Goal: Task Accomplishment & Management: Use online tool/utility

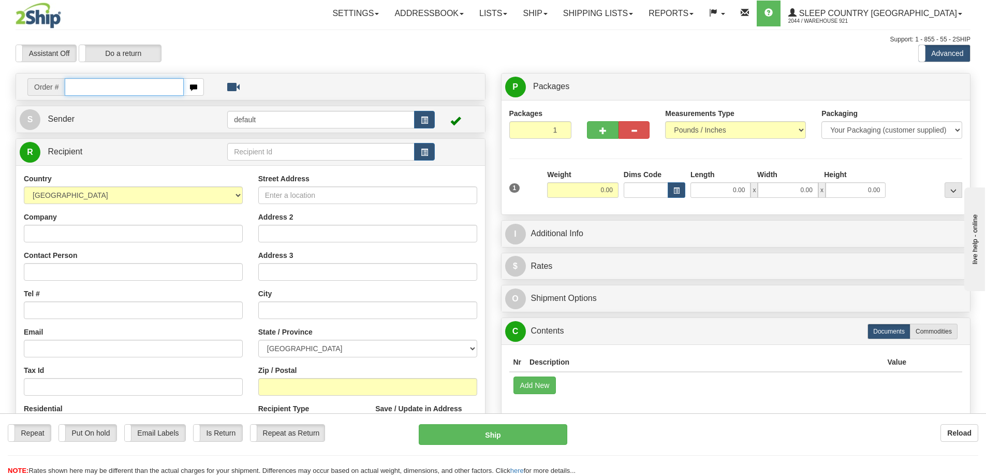
click at [89, 83] on input "text" at bounding box center [124, 87] width 119 height 18
paste input "9000H995147"
type input "9000H995147"
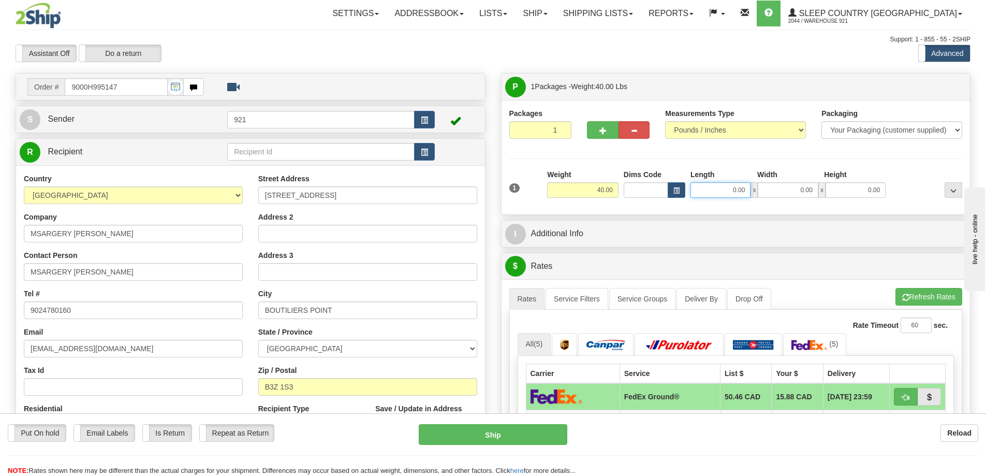
click at [712, 189] on input "0.00" at bounding box center [721, 190] width 60 height 16
type input "19.00"
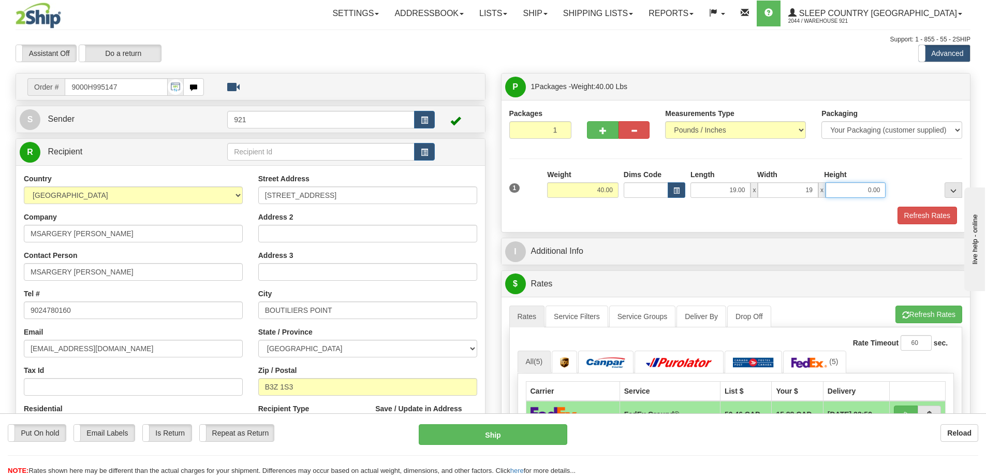
type input "19.00"
type input "40.00"
click at [909, 315] on button "Refresh Rates" at bounding box center [929, 314] width 67 height 18
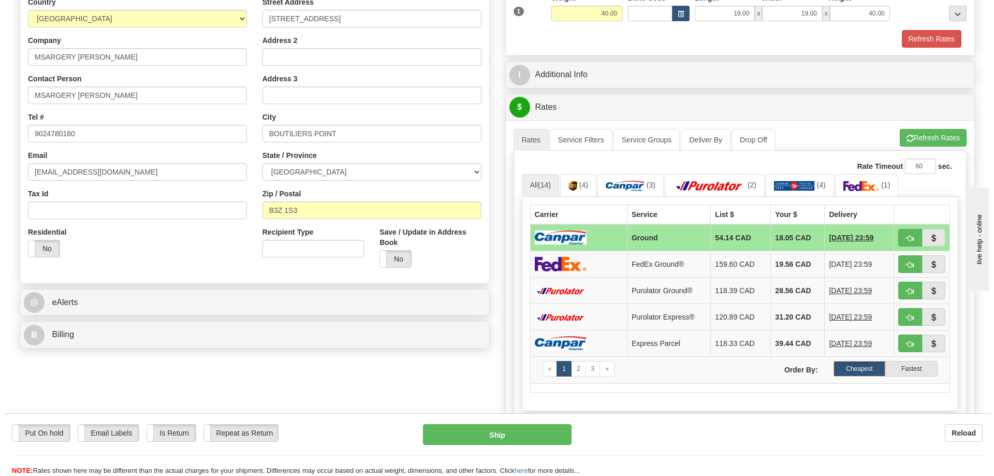
scroll to position [207, 0]
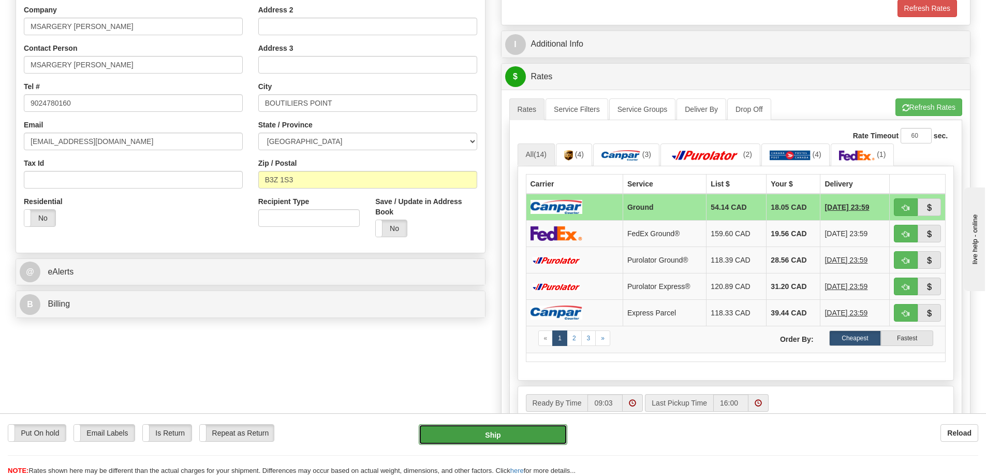
click at [537, 430] on button "Ship" at bounding box center [493, 434] width 149 height 21
type input "1"
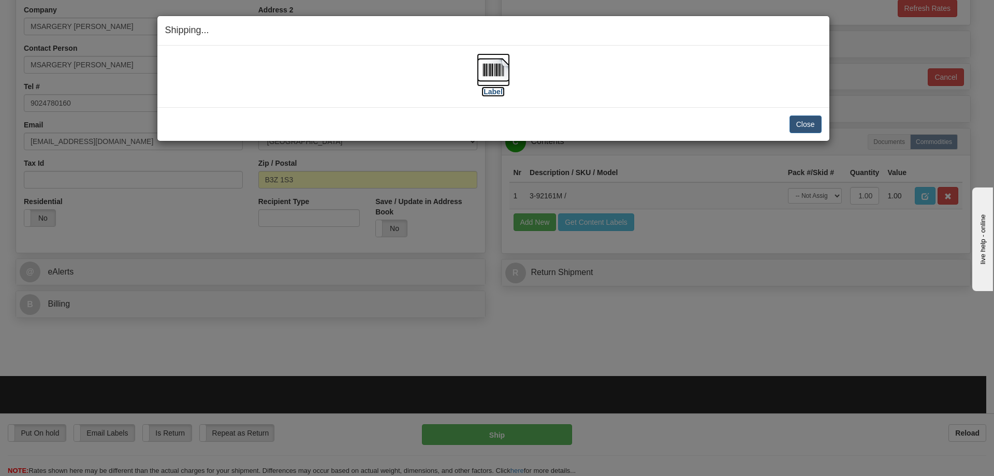
click at [499, 77] on img at bounding box center [493, 69] width 33 height 33
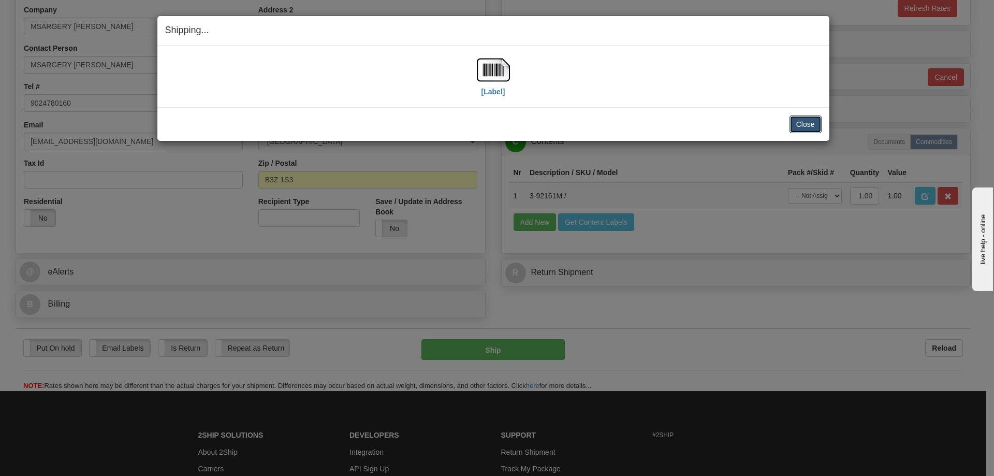
click at [797, 126] on button "Close" at bounding box center [806, 124] width 32 height 18
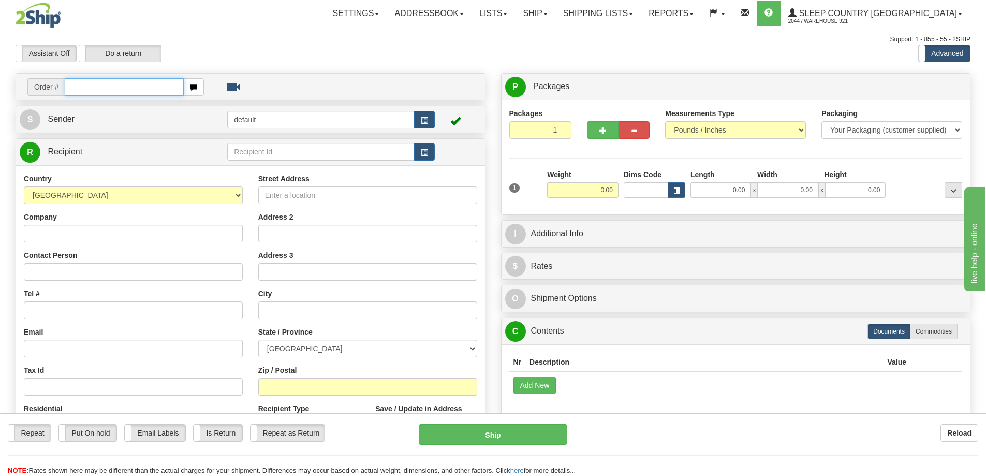
click at [151, 86] on input "text" at bounding box center [124, 87] width 119 height 18
drag, startPoint x: 100, startPoint y: 89, endPoint x: 38, endPoint y: 87, distance: 61.6
click at [38, 87] on div "Order # V" at bounding box center [115, 87] width 177 height 18
paste input "9000H998405"
type input "9000H998405"
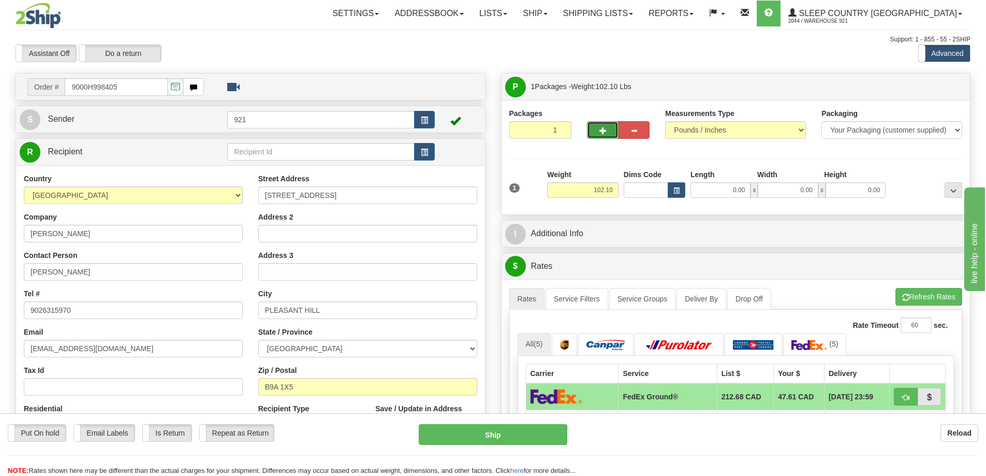
click at [614, 131] on button "button" at bounding box center [602, 130] width 31 height 18
type input "2"
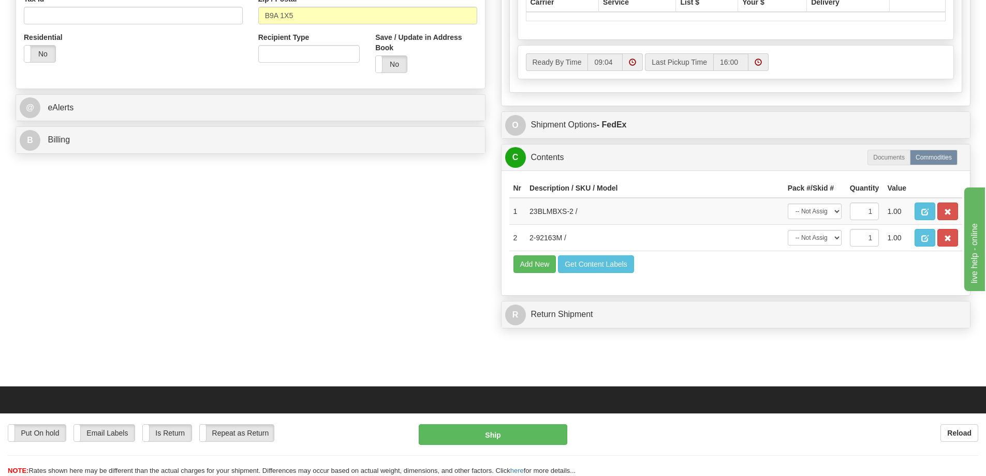
scroll to position [414, 0]
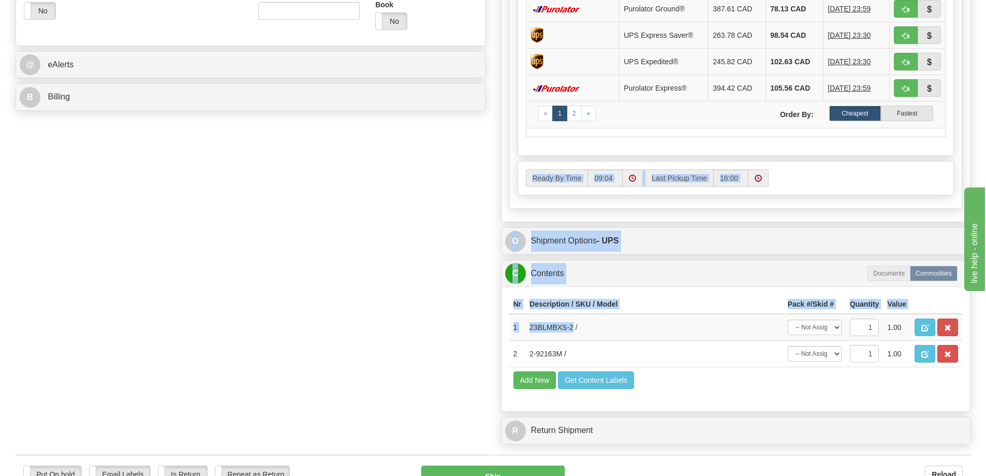
drag, startPoint x: 574, startPoint y: 169, endPoint x: 509, endPoint y: 168, distance: 64.7
click at [509, 168] on div "P Packages 2 Packages - Weight: 102.10 Lbs Shipment Level Shipm. Package Level …" at bounding box center [736, 54] width 486 height 791
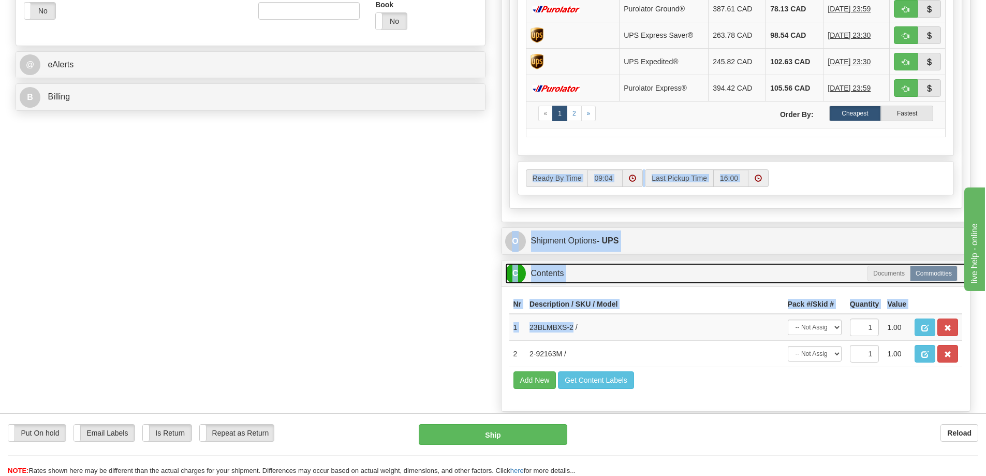
click at [726, 282] on link "C Contents" at bounding box center [736, 273] width 462 height 21
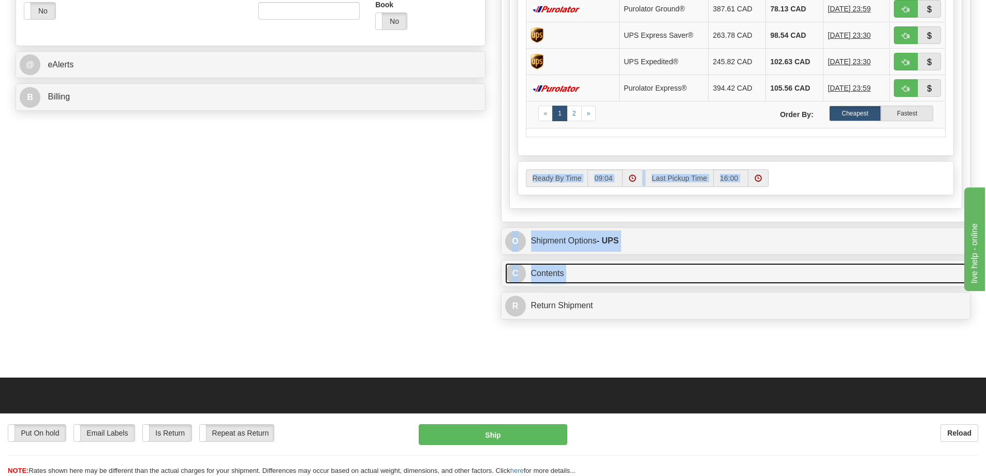
click at [576, 274] on link "C Contents" at bounding box center [736, 273] width 462 height 21
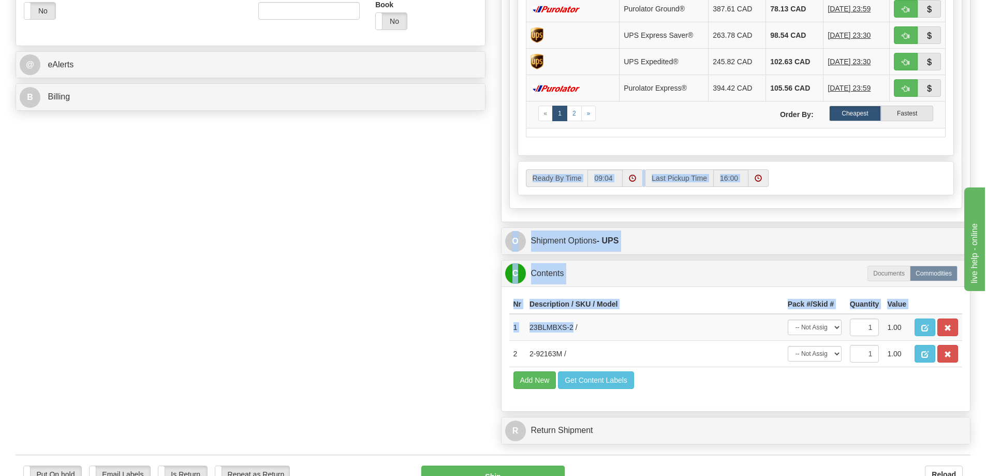
click at [629, 292] on div "Nr Description / SKU / Model Pack #/Skid # Quantity Value 1 23BLMBXS-2 / -- Not…" at bounding box center [736, 348] width 469 height 125
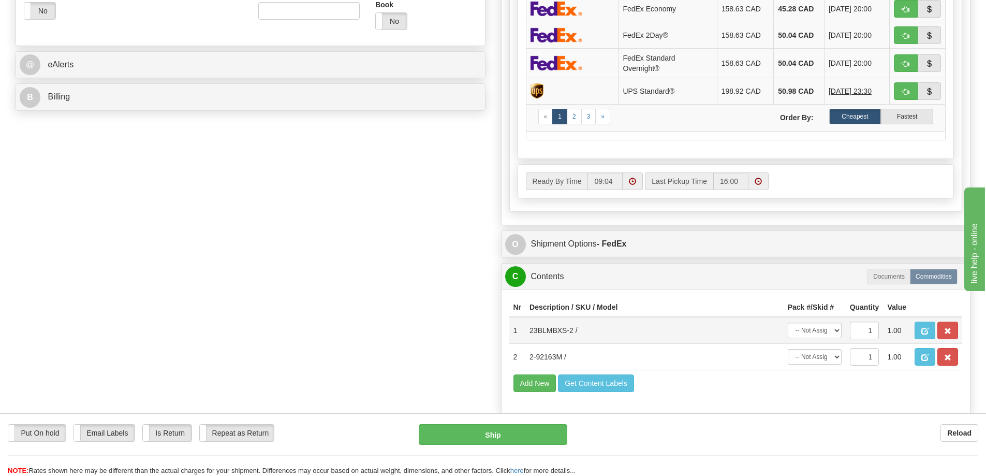
click at [573, 326] on td "23BLMBXS-2 /" at bounding box center [655, 330] width 258 height 27
click at [573, 330] on td "23BLMBXS-2 /" at bounding box center [655, 330] width 258 height 27
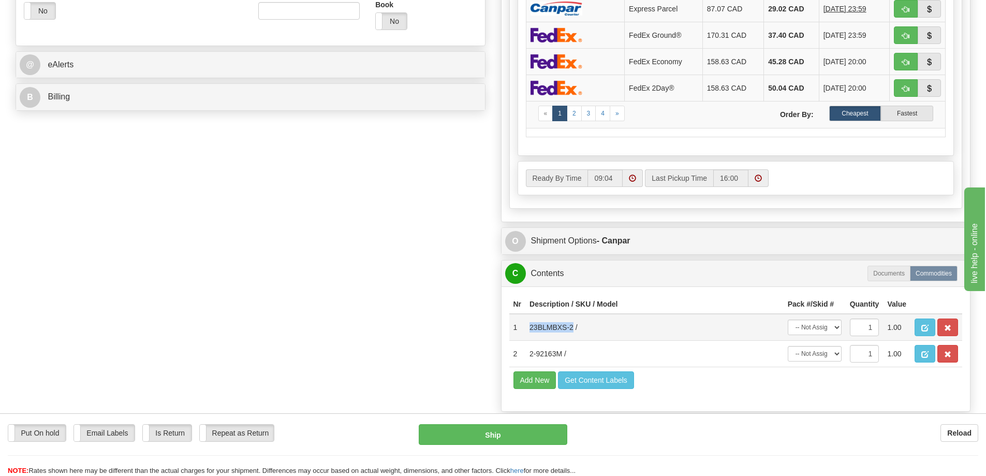
drag, startPoint x: 573, startPoint y: 330, endPoint x: 531, endPoint y: 328, distance: 42.5
click at [531, 328] on td "23BLMBXS-2 /" at bounding box center [655, 327] width 258 height 27
copy td "23BLMBXS-2"
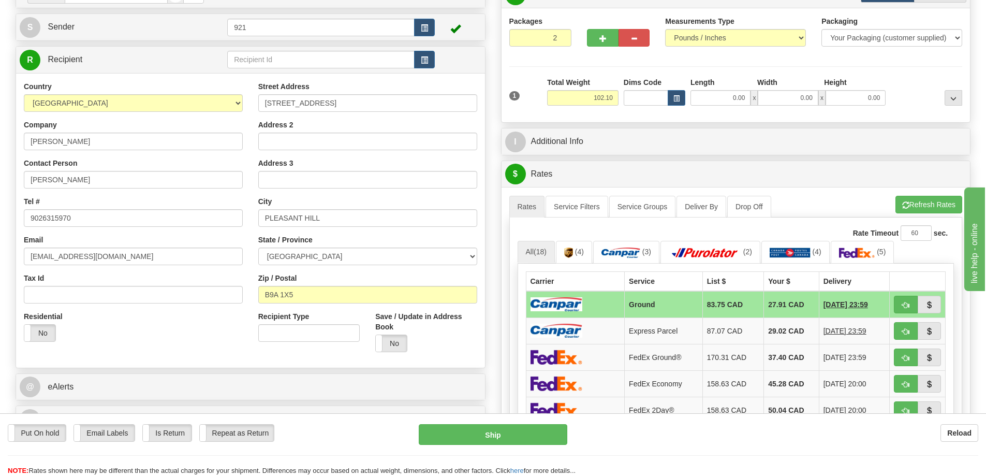
scroll to position [0, 0]
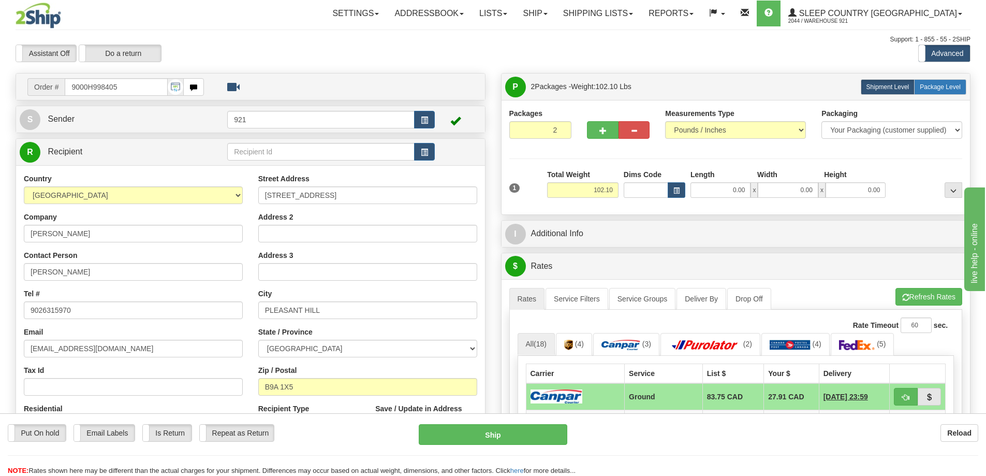
click at [935, 89] on span "Package Level" at bounding box center [940, 86] width 41 height 7
radio input "true"
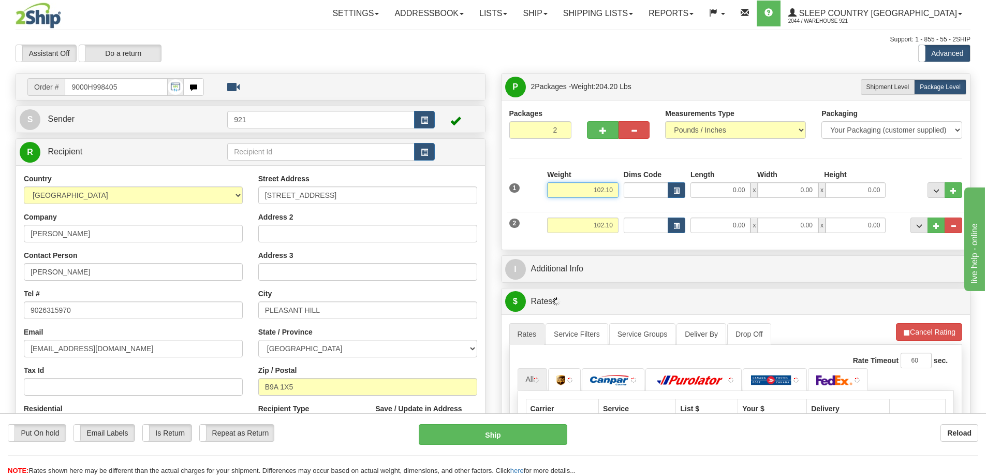
drag, startPoint x: 570, startPoint y: 193, endPoint x: 703, endPoint y: 192, distance: 132.5
click at [700, 192] on div "1 Weight 102.10 Dims Code x" at bounding box center [736, 187] width 459 height 37
paste input "65"
type input "65.10"
click at [607, 203] on div "Weight 65.10" at bounding box center [583, 187] width 77 height 36
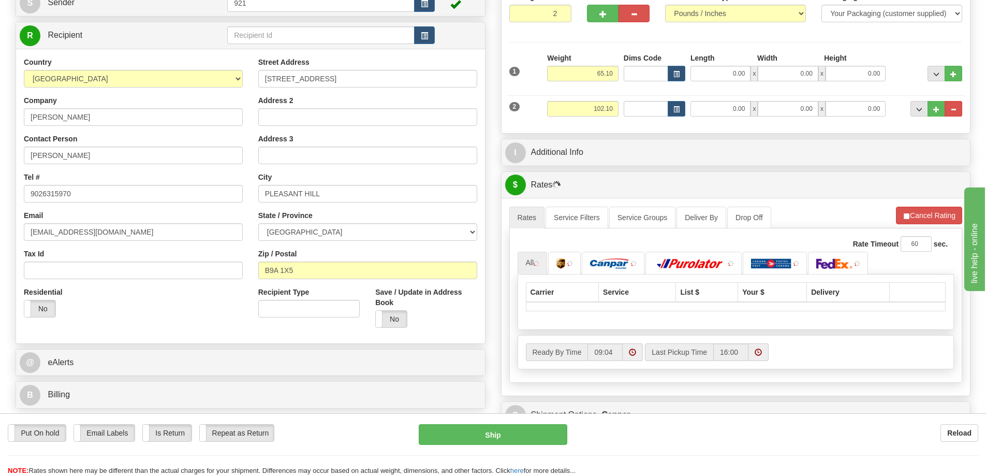
scroll to position [466, 0]
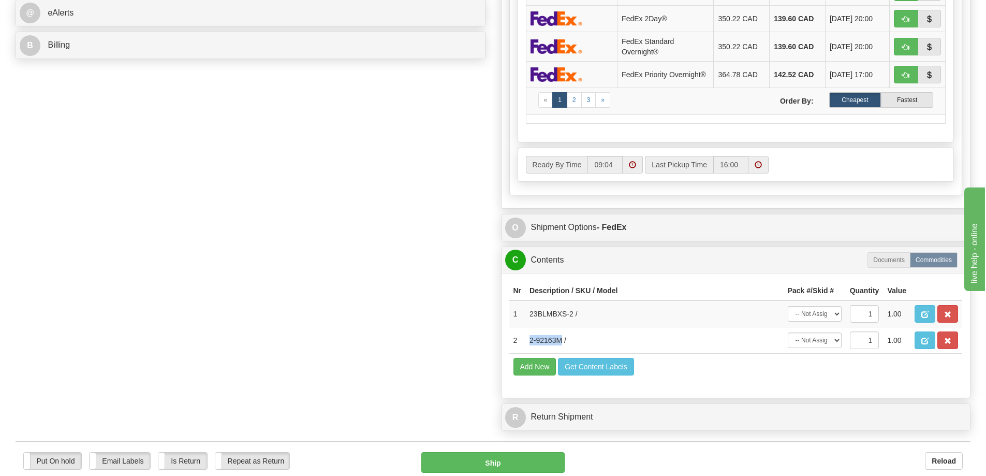
drag, startPoint x: 563, startPoint y: 342, endPoint x: 322, endPoint y: 301, distance: 244.8
click at [527, 342] on td "2-92163M /" at bounding box center [655, 340] width 258 height 26
copy td "2-92163M"
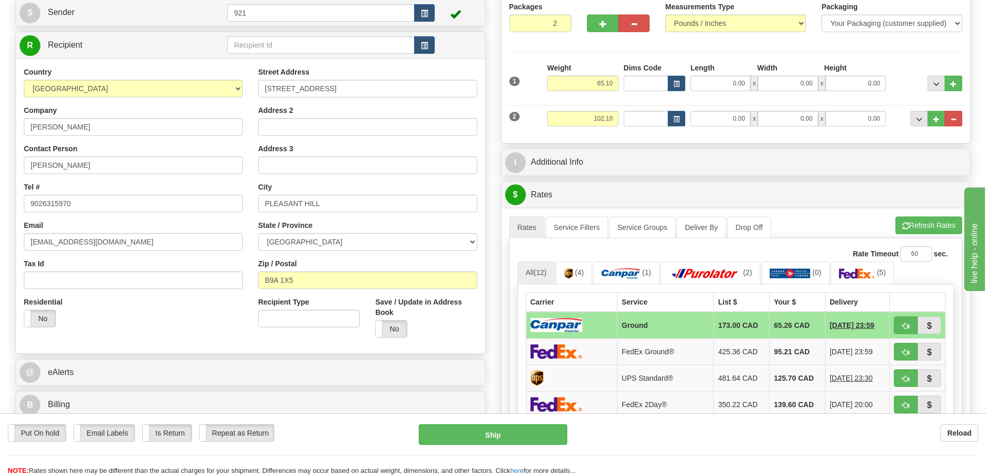
scroll to position [104, 0]
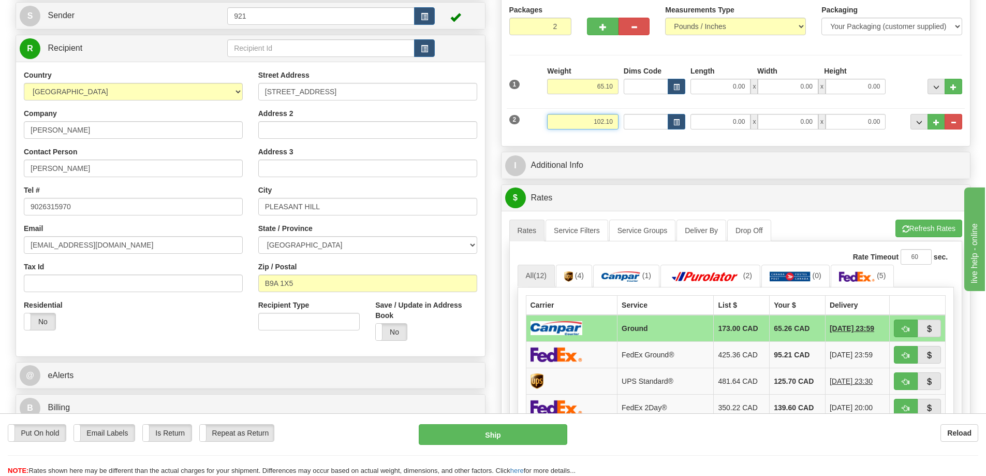
drag, startPoint x: 587, startPoint y: 120, endPoint x: 707, endPoint y: 133, distance: 120.3
click at [707, 133] on div "2 Weight 102.10 Dims Code Length Width 0.00" at bounding box center [736, 120] width 459 height 35
paste input "37.0"
type input "37.00"
click at [660, 140] on div "Packages 2 2 Measurements Type" at bounding box center [736, 71] width 469 height 150
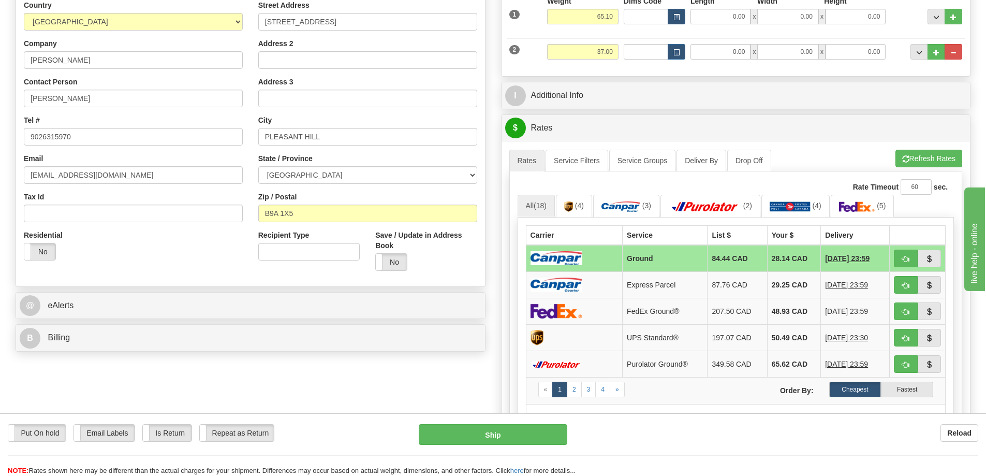
scroll to position [155, 0]
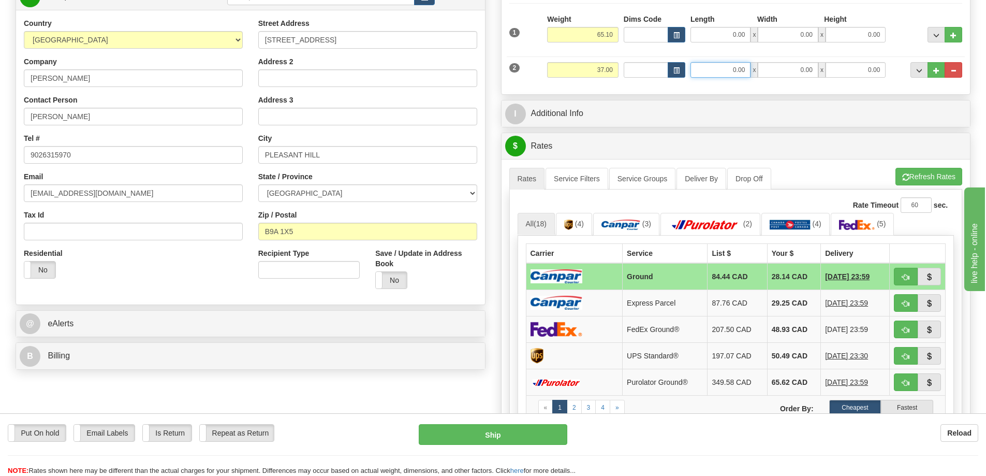
click at [734, 69] on input "0.00" at bounding box center [721, 70] width 60 height 16
type input "15.00"
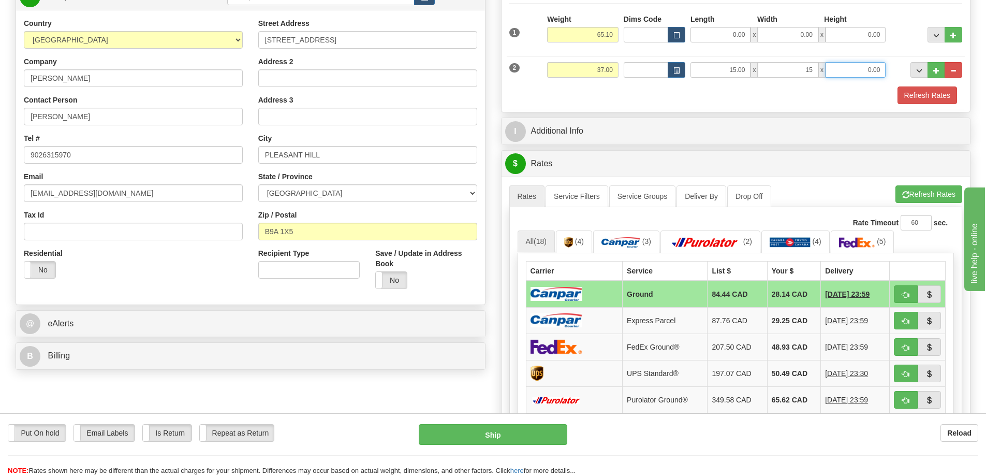
type input "15.00"
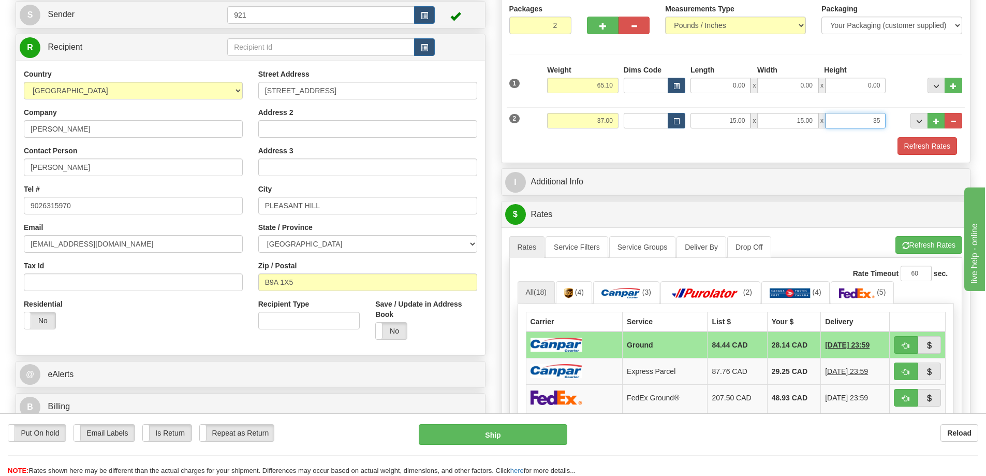
scroll to position [52, 0]
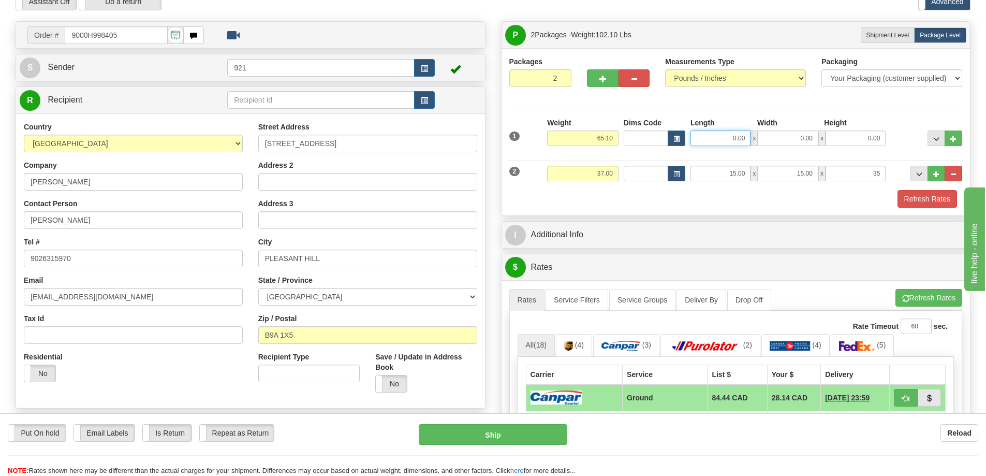
type input "35.00"
click at [722, 134] on input "0.00" at bounding box center [721, 138] width 60 height 16
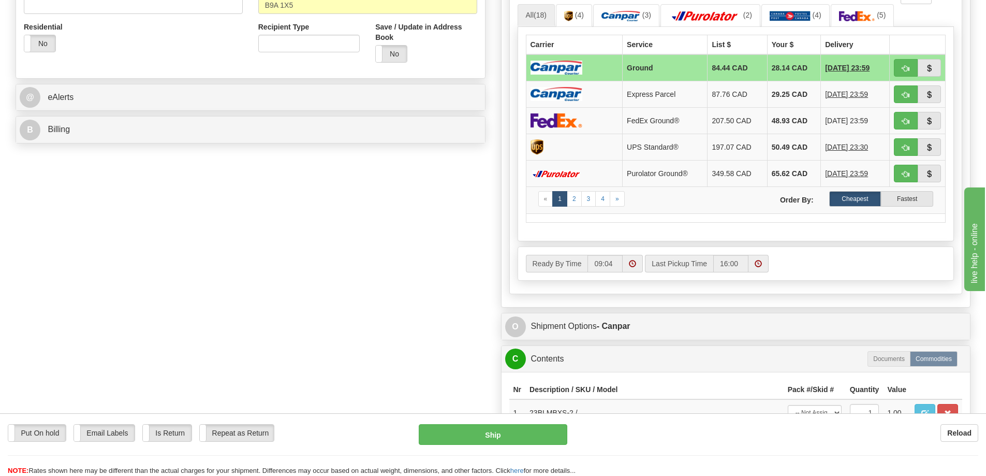
scroll to position [104, 0]
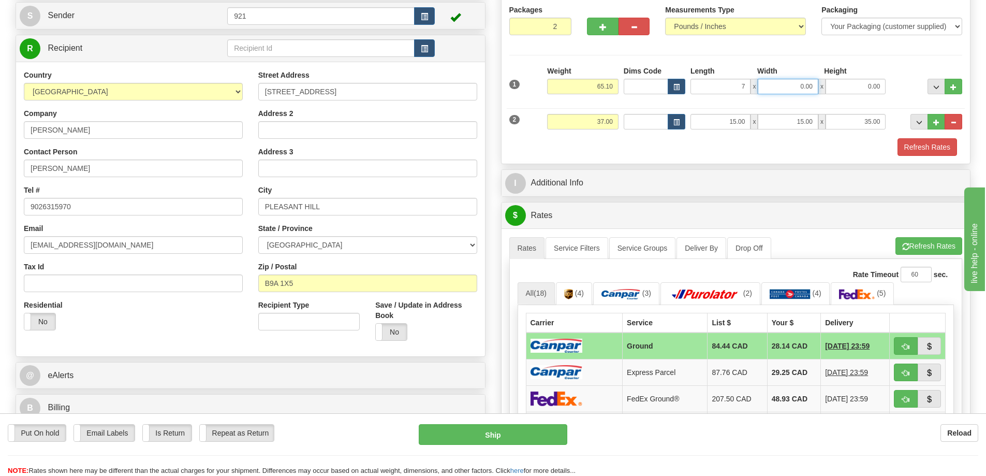
type input "7.00"
type input "9.00"
type input "70.00"
click at [915, 245] on button "Refresh Rates" at bounding box center [929, 246] width 67 height 18
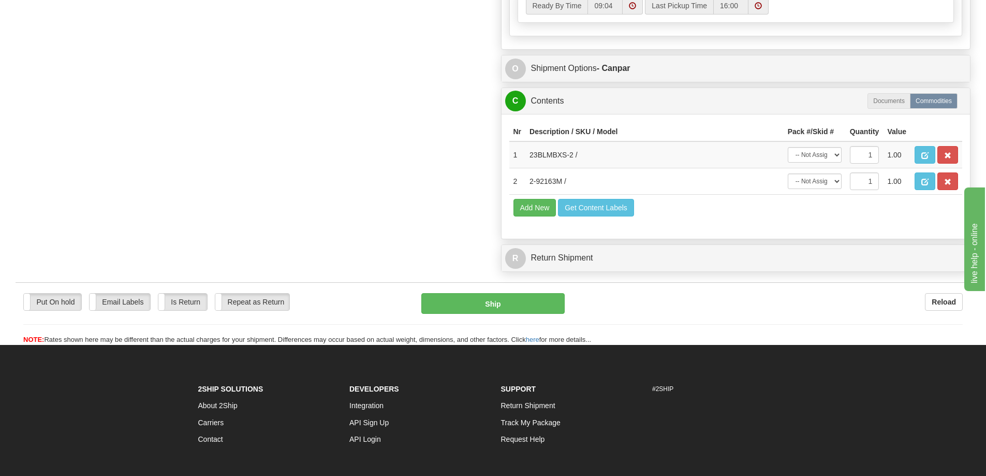
scroll to position [621, 0]
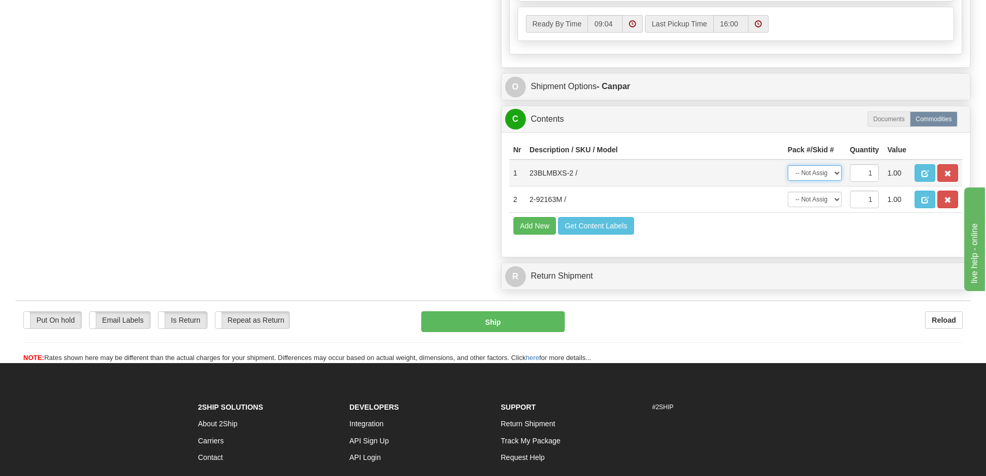
click at [813, 169] on select "-- Not Assigned -- Package 1 Package 2" at bounding box center [815, 173] width 54 height 16
select select "0"
click at [788, 165] on select "-- Not Assigned -- Package 1 Package 2" at bounding box center [815, 173] width 54 height 16
click at [816, 203] on select "-- Not Assigned -- Package 1 Package 2" at bounding box center [815, 200] width 54 height 16
select select "1"
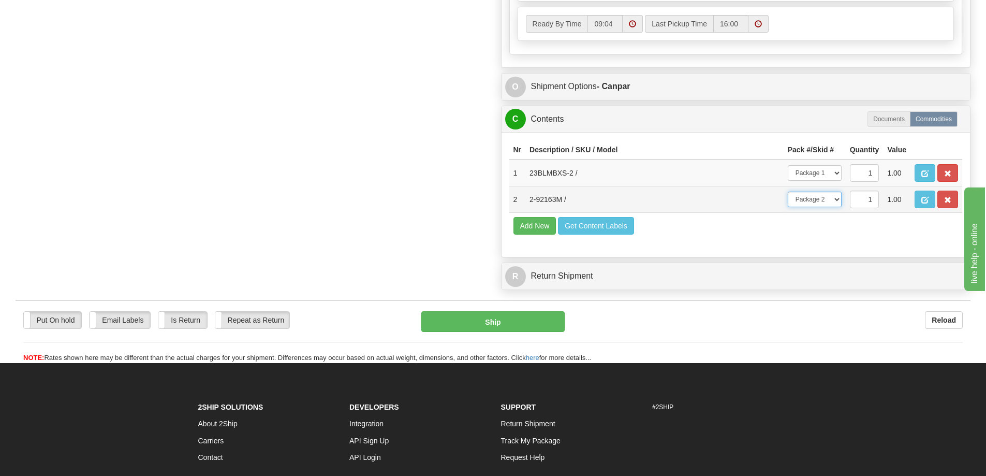
click at [788, 192] on select "-- Not Assigned -- Package 1 Package 2" at bounding box center [815, 200] width 54 height 16
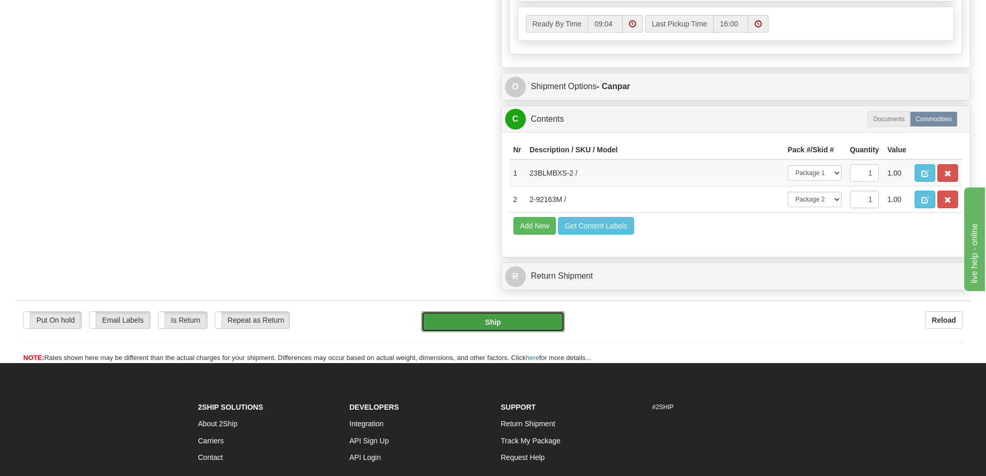
click at [532, 326] on button "Ship" at bounding box center [492, 321] width 143 height 21
type input "1"
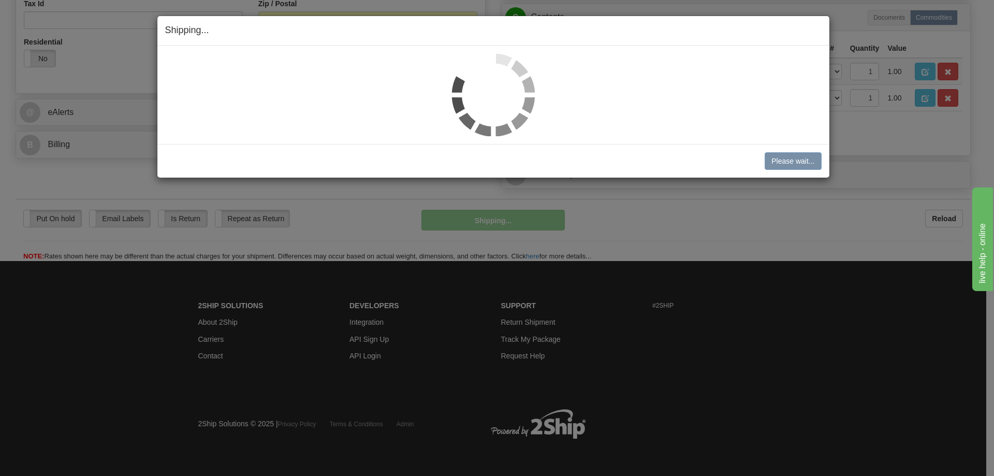
scroll to position [367, 0]
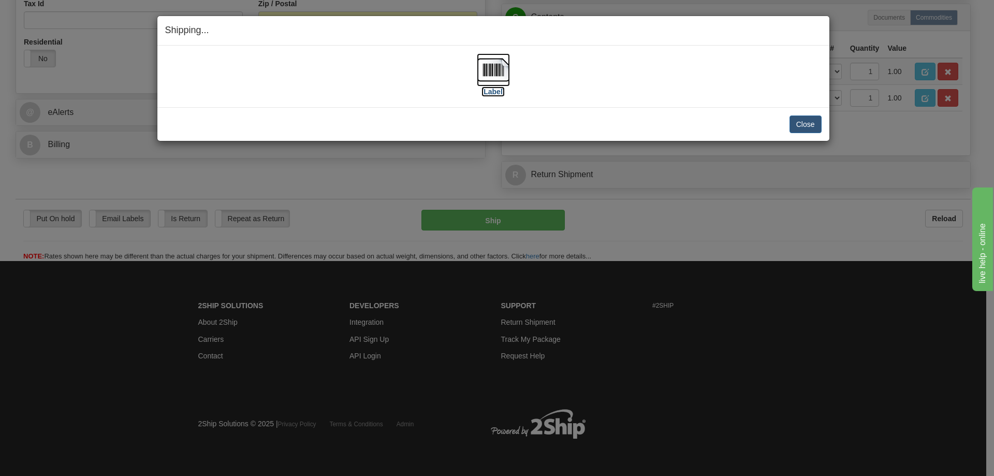
click at [482, 75] on img at bounding box center [493, 69] width 33 height 33
click at [726, 110] on div "Close [PERSON_NAME] Shipment and Quit Pickup Quit Pickup ONLY" at bounding box center [493, 124] width 672 height 34
click at [815, 126] on button "Close" at bounding box center [806, 124] width 32 height 18
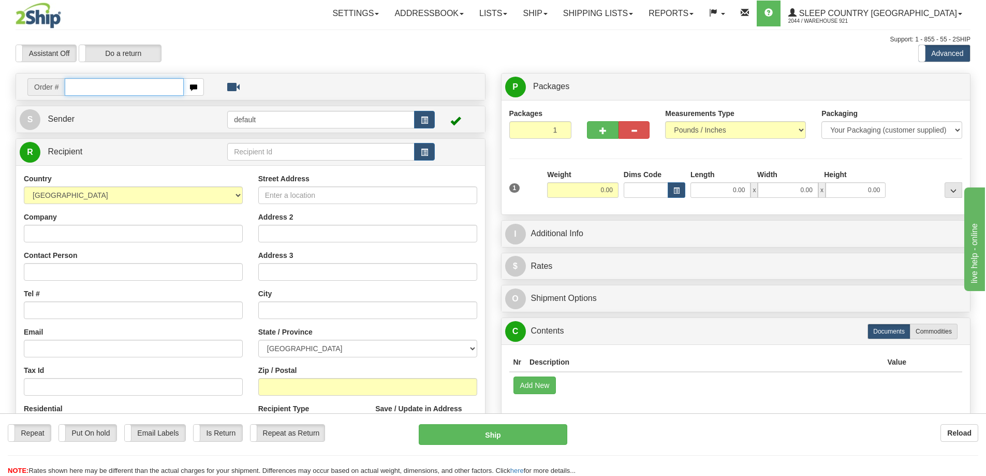
click at [83, 85] on input "text" at bounding box center [124, 87] width 119 height 18
paste input "9000I001956"
type input "9000I001956"
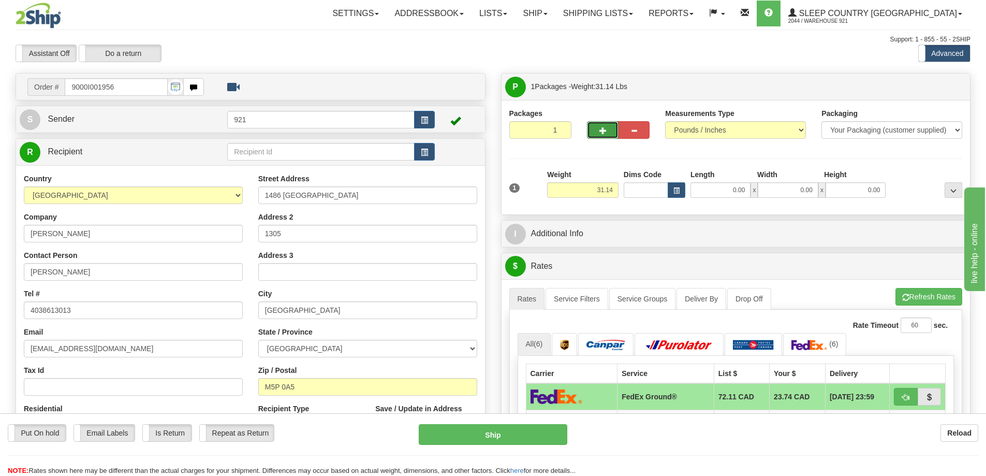
click at [603, 129] on span "button" at bounding box center [603, 130] width 7 height 7
type input "2"
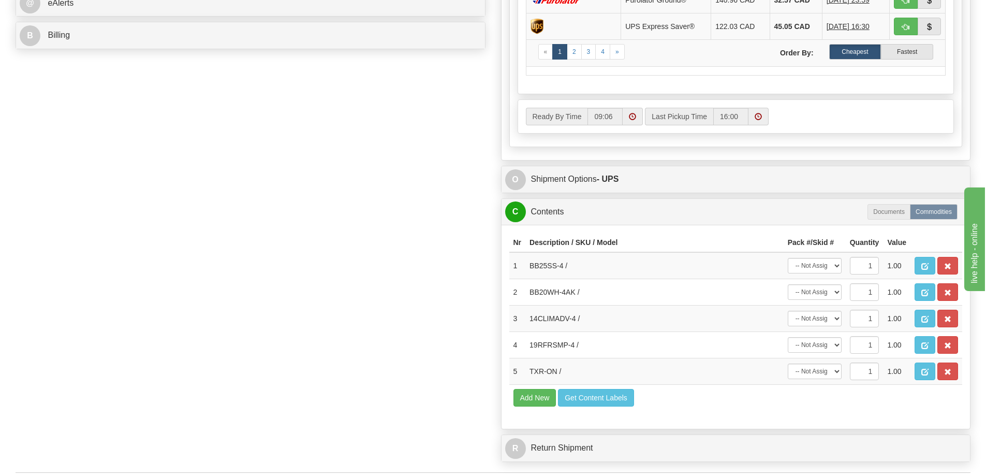
scroll to position [570, 0]
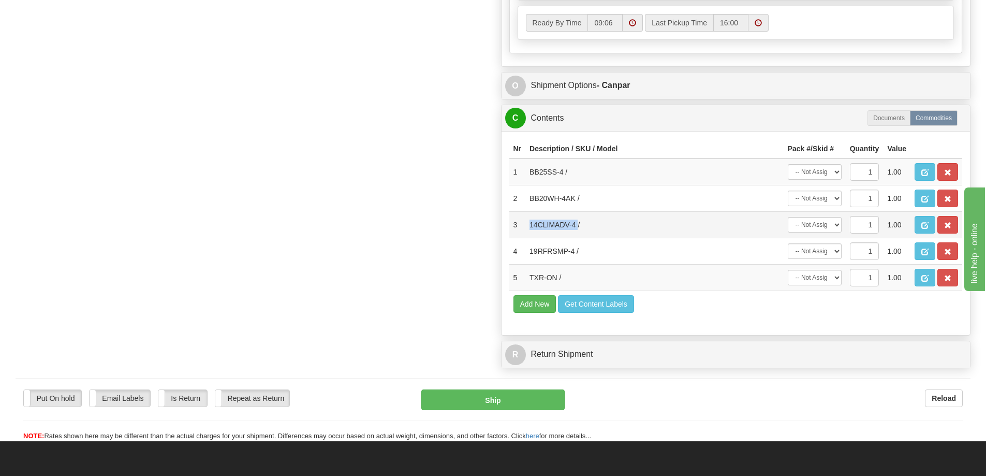
drag, startPoint x: 578, startPoint y: 225, endPoint x: 531, endPoint y: 226, distance: 46.6
click at [531, 226] on td "14CLIMADV-4 /" at bounding box center [655, 225] width 258 height 26
copy td "14CLIMADV-4"
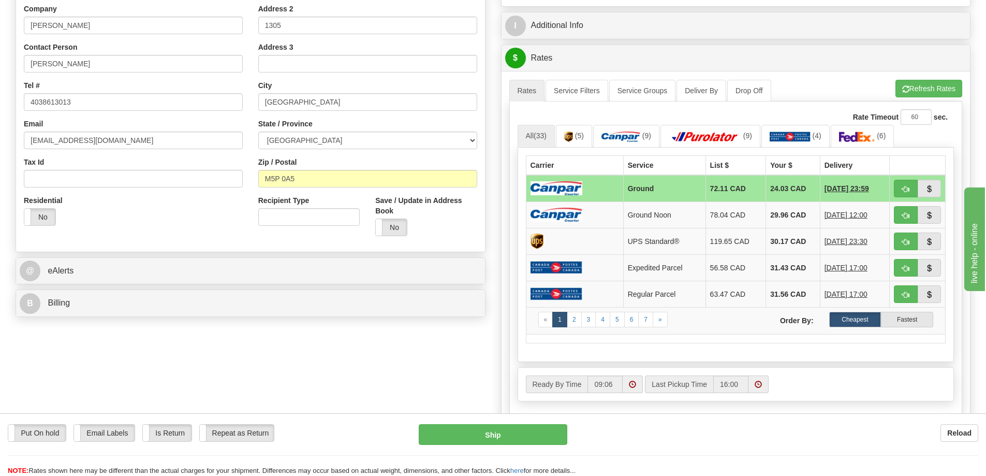
scroll to position [207, 0]
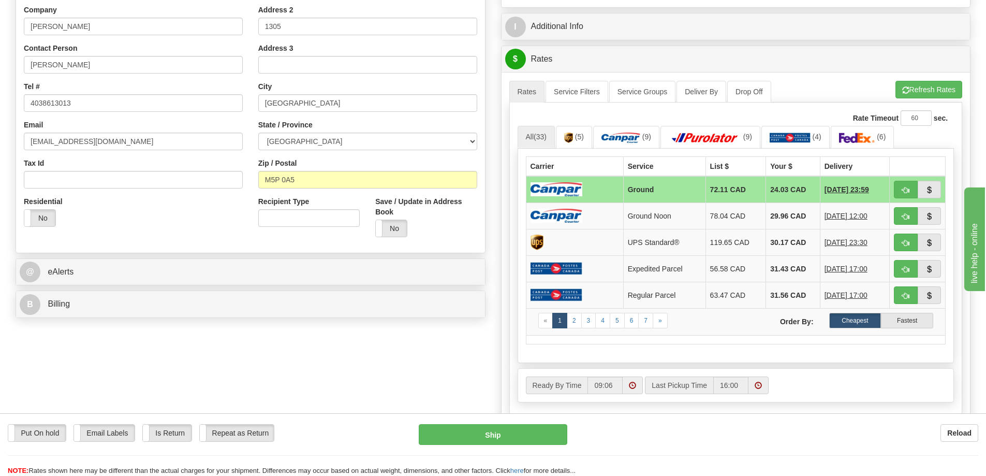
click at [411, 349] on div "Order # 9000I001956 S Sender 921" at bounding box center [493, 301] width 971 height 870
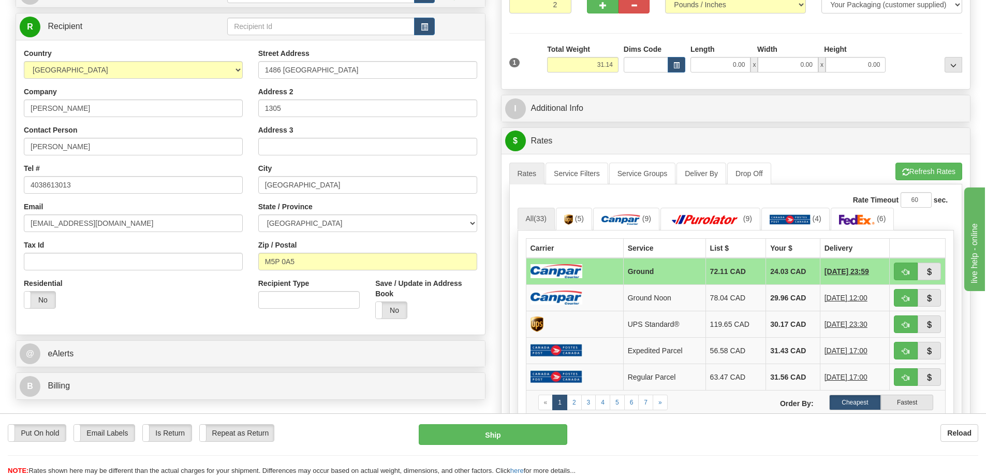
scroll to position [0, 0]
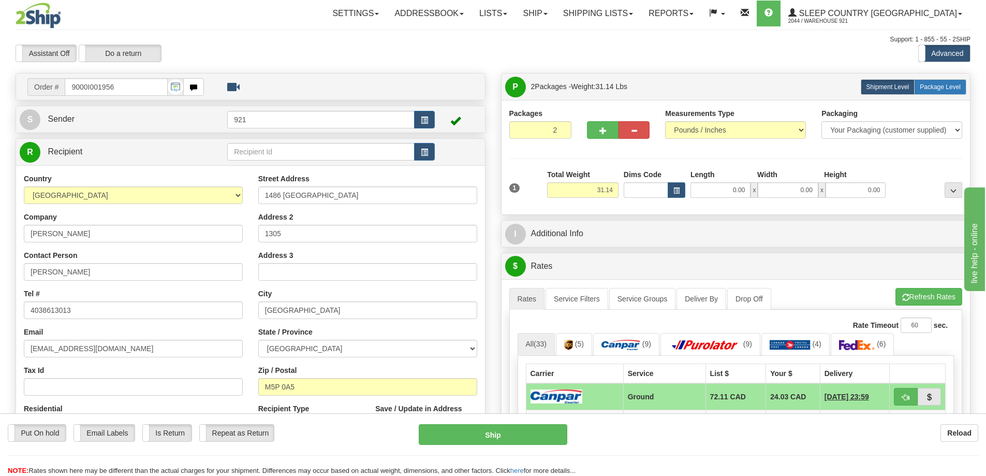
click at [926, 80] on label "Package Level Pack.." at bounding box center [940, 87] width 52 height 16
radio input "true"
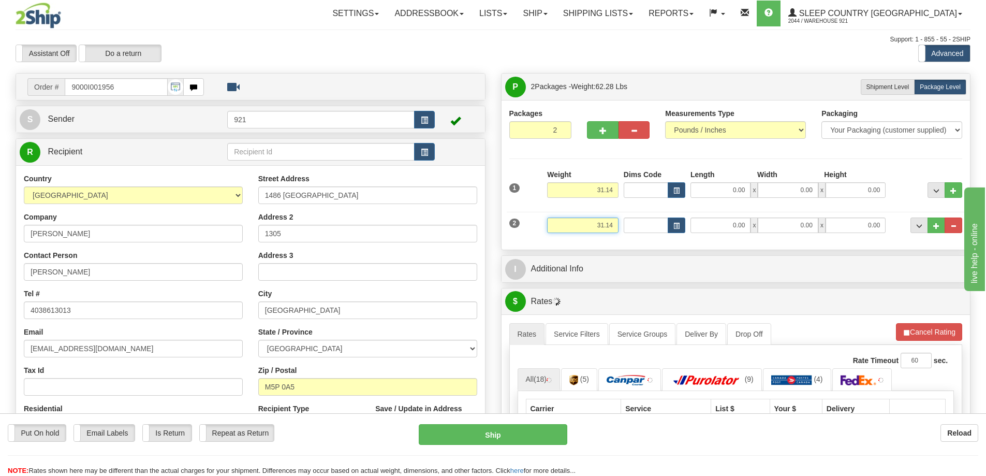
drag, startPoint x: 578, startPoint y: 225, endPoint x: 809, endPoint y: 232, distance: 230.5
click at [803, 230] on div "2 Weight 31.14 Dims Code Length Width Height" at bounding box center [736, 224] width 459 height 35
type input "20.14"
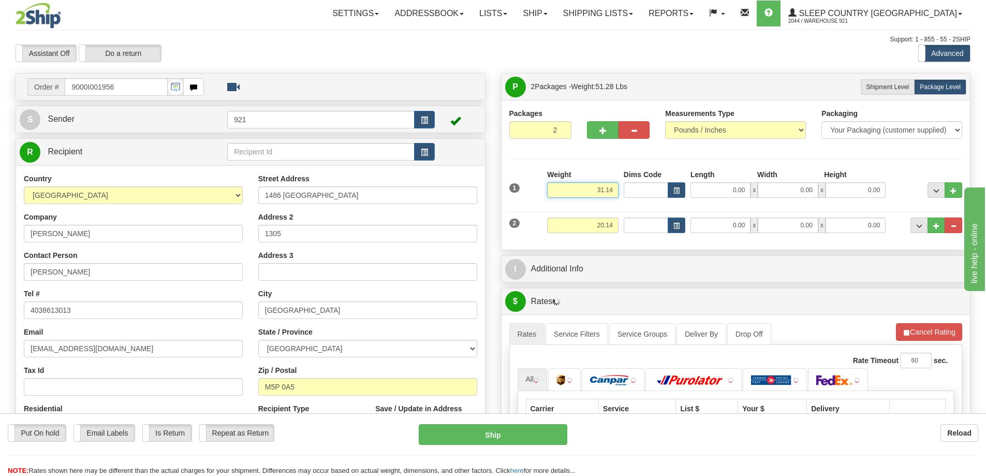
drag, startPoint x: 572, startPoint y: 186, endPoint x: 731, endPoint y: 205, distance: 160.0
click at [728, 202] on div "1 Weight 31.14 Dims Code x x" at bounding box center [736, 187] width 459 height 37
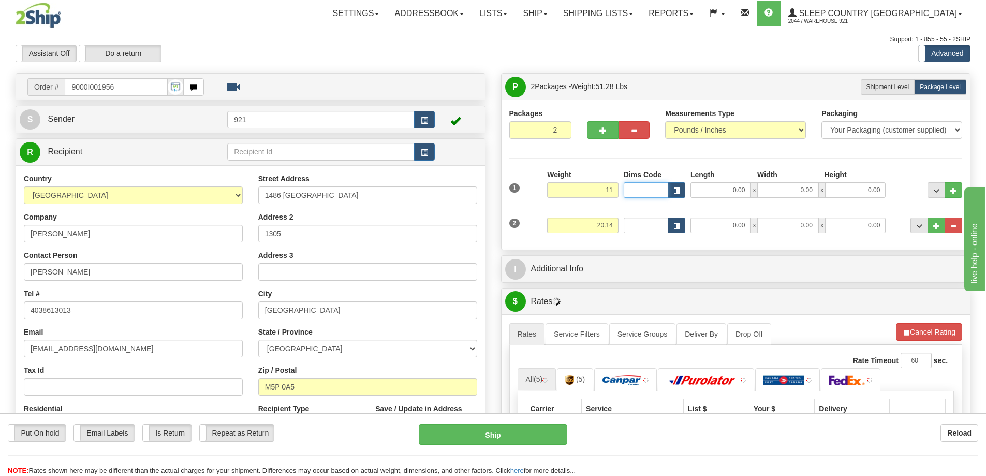
type input "11.00"
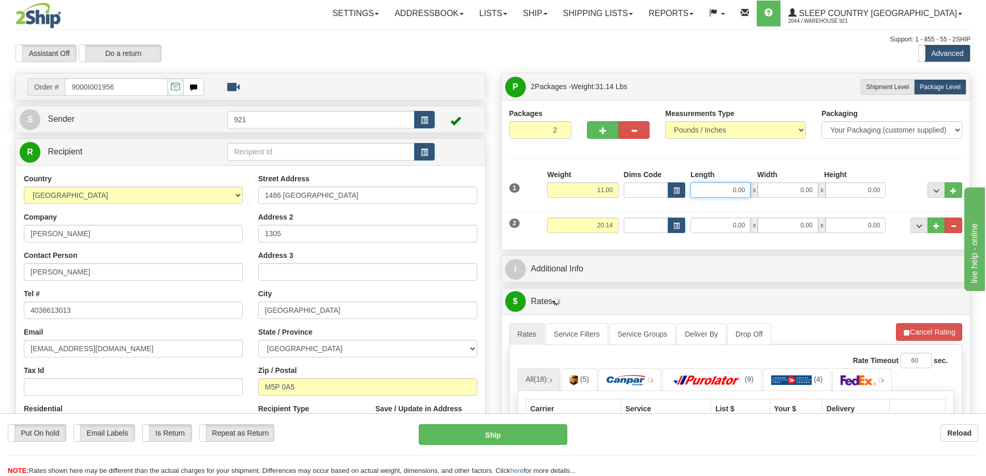
click at [730, 191] on input "0.00" at bounding box center [721, 190] width 60 height 16
type input "18.00"
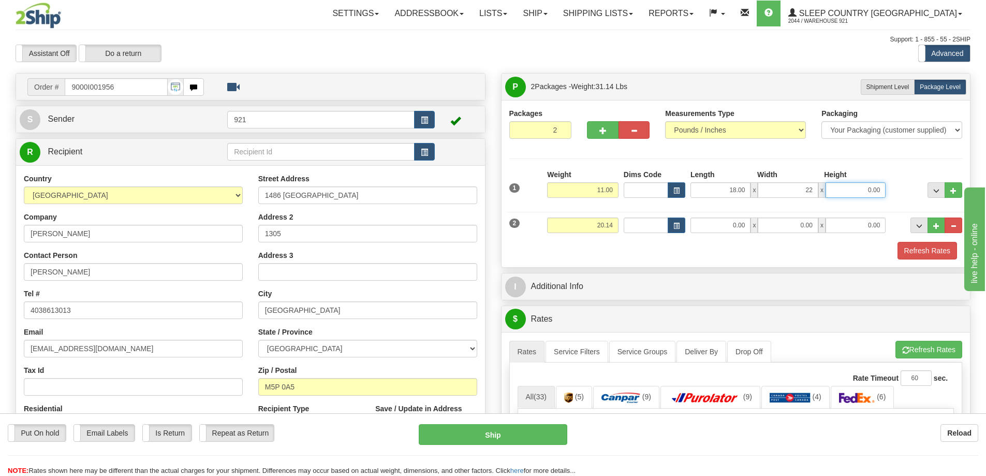
type input "22.00"
type input "8.00"
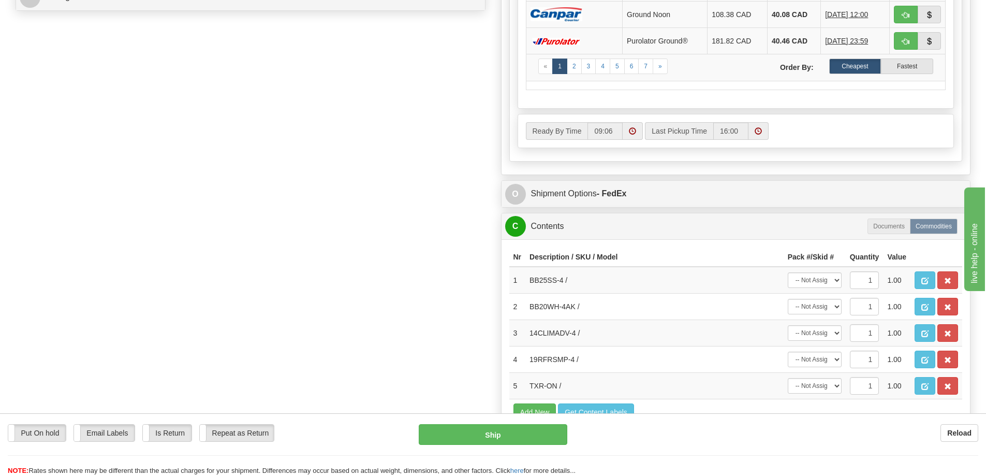
scroll to position [518, 0]
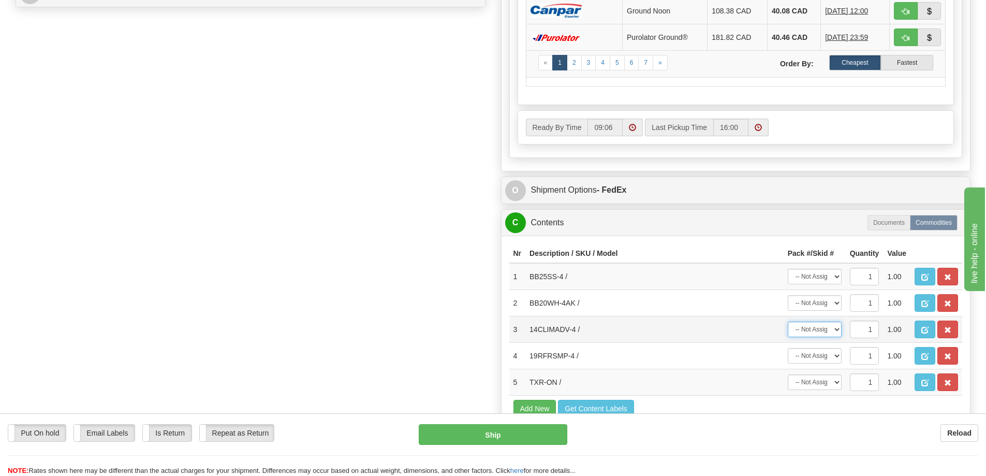
click at [816, 327] on select "-- Not Assigned -- Package 1 Package 2" at bounding box center [815, 330] width 54 height 16
click at [814, 330] on select "-- Not Assigned -- Package 1 Package 2" at bounding box center [815, 330] width 54 height 16
select select "0"
click at [788, 322] on select "-- Not Assigned -- Package 1 Package 2" at bounding box center [815, 330] width 54 height 16
click at [812, 352] on select "-- Not Assigned -- Package 1 Package 2" at bounding box center [815, 356] width 54 height 16
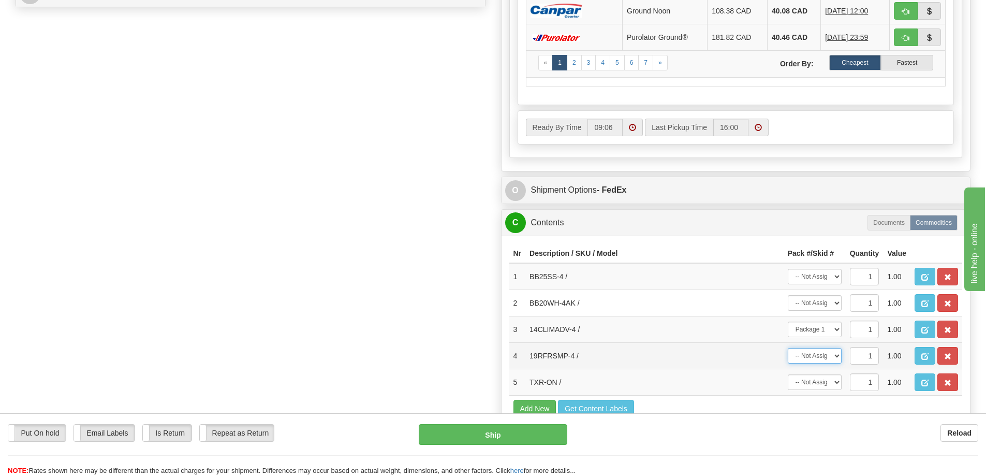
select select "1"
click at [788, 348] on select "-- Not Assigned -- Package 1 Package 2" at bounding box center [815, 356] width 54 height 16
click at [821, 385] on select "-- Not Assigned -- Package 1 Package 2" at bounding box center [815, 382] width 54 height 16
select select "1"
click at [788, 374] on select "-- Not Assigned -- Package 1 Package 2" at bounding box center [815, 382] width 54 height 16
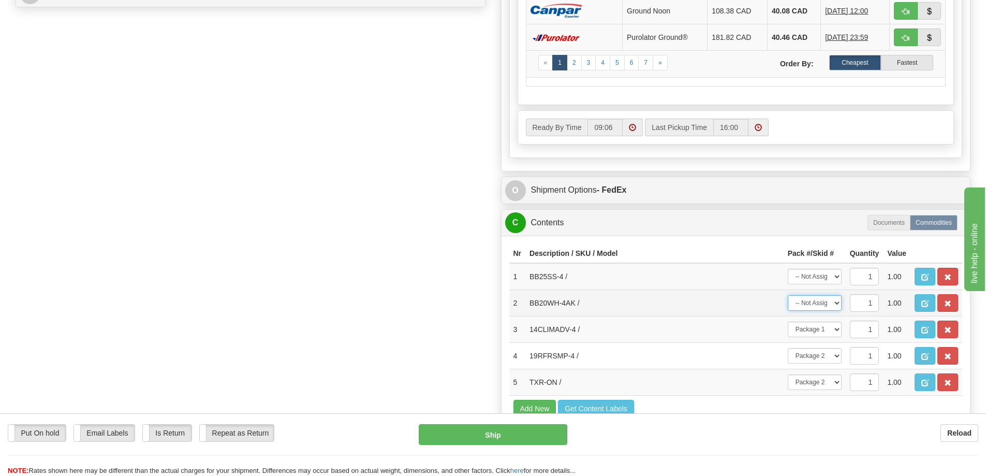
click at [812, 304] on select "-- Not Assigned -- Package 1 Package 2" at bounding box center [815, 303] width 54 height 16
select select "1"
click at [788, 295] on select "-- Not Assigned -- Package 1 Package 2" at bounding box center [815, 303] width 54 height 16
click at [809, 278] on select "-- Not Assigned -- Package 1 Package 2" at bounding box center [815, 277] width 54 height 16
select select "1"
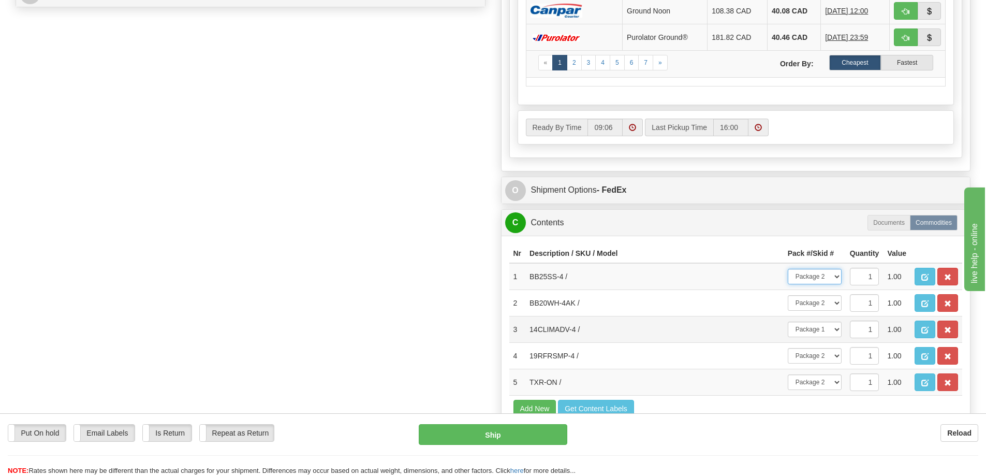
click at [788, 269] on select "-- Not Assigned -- Package 1 Package 2" at bounding box center [815, 277] width 54 height 16
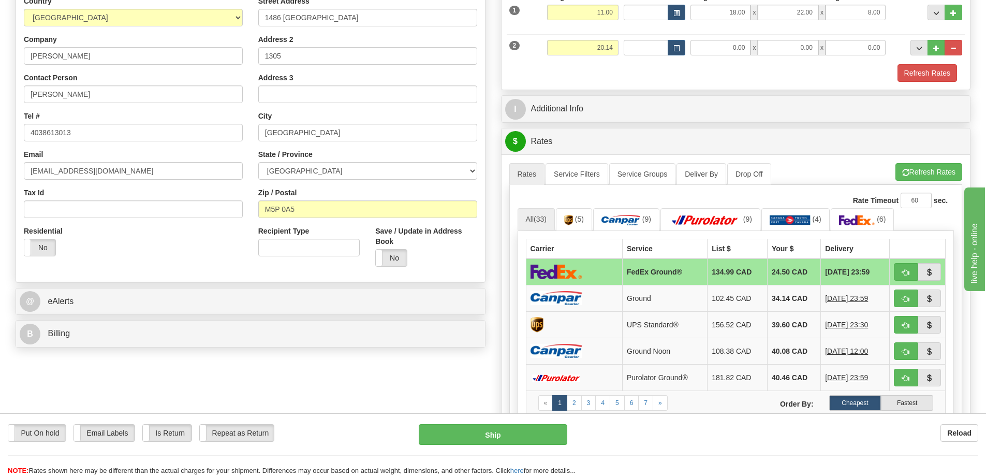
scroll to position [155, 0]
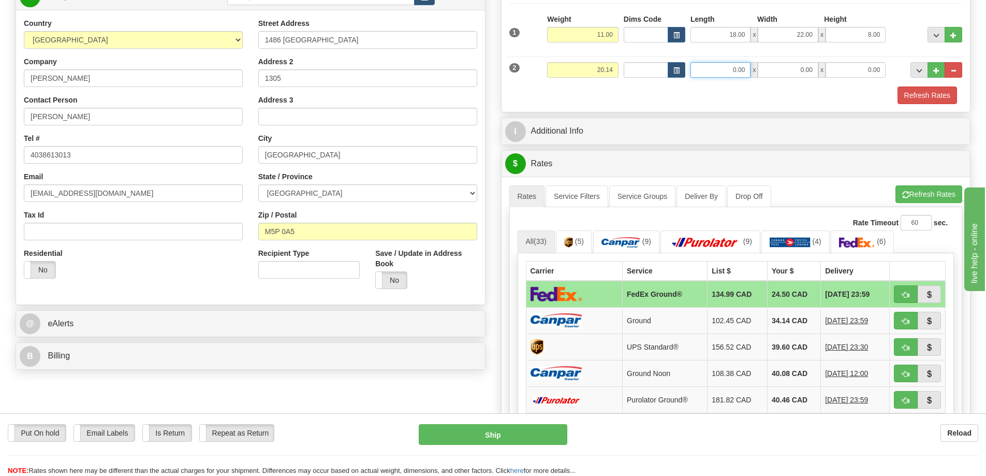
click at [710, 74] on input "0.00" at bounding box center [721, 70] width 60 height 16
type input "15.00"
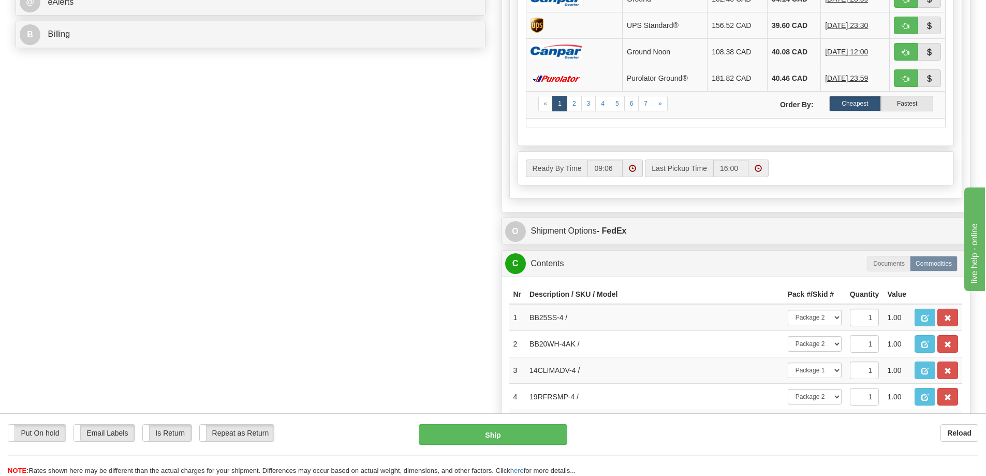
scroll to position [518, 0]
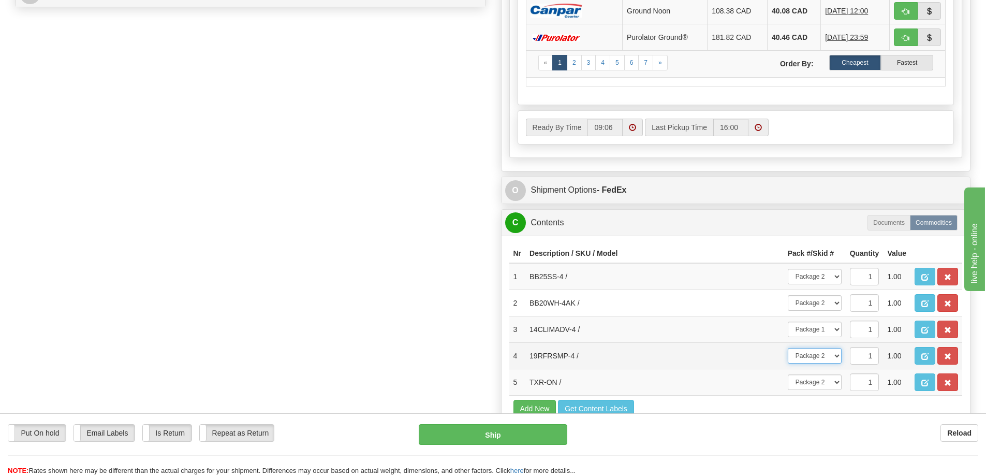
click at [830, 355] on select "-- Not Assigned -- Package 1 Package 2" at bounding box center [815, 356] width 54 height 16
select select "0"
click at [788, 348] on select "-- Not Assigned -- Package 1 Package 2" at bounding box center [815, 356] width 54 height 16
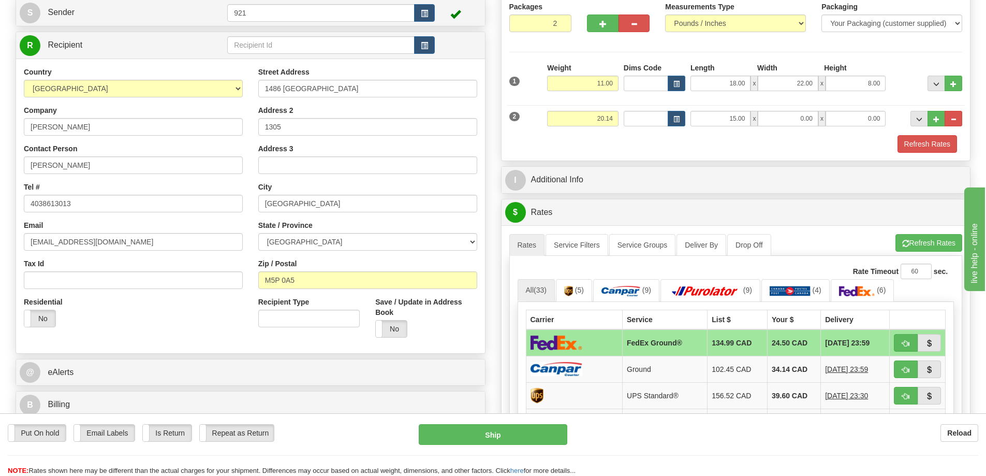
scroll to position [104, 0]
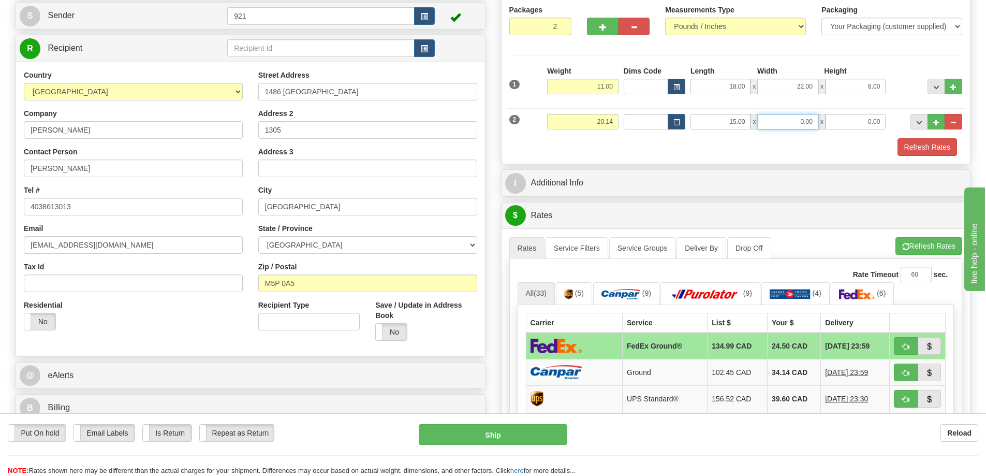
click at [794, 119] on input "0.00" at bounding box center [788, 122] width 60 height 16
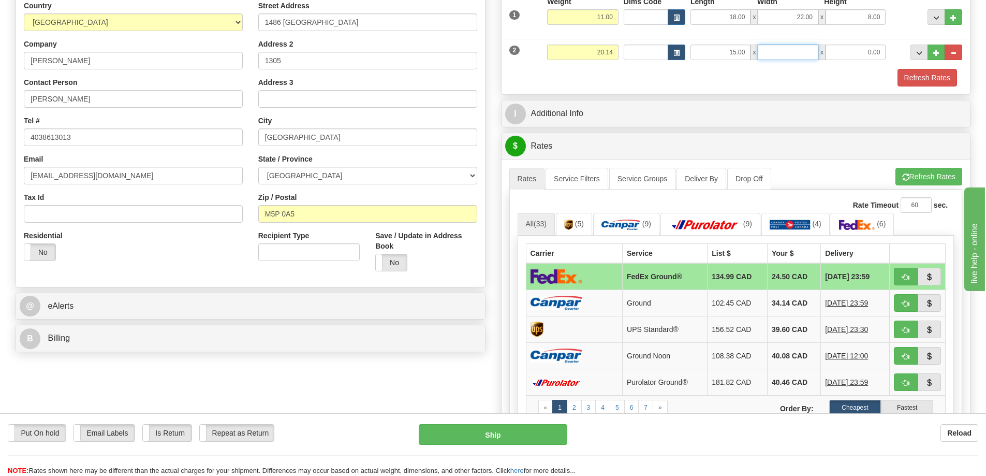
scroll to position [155, 0]
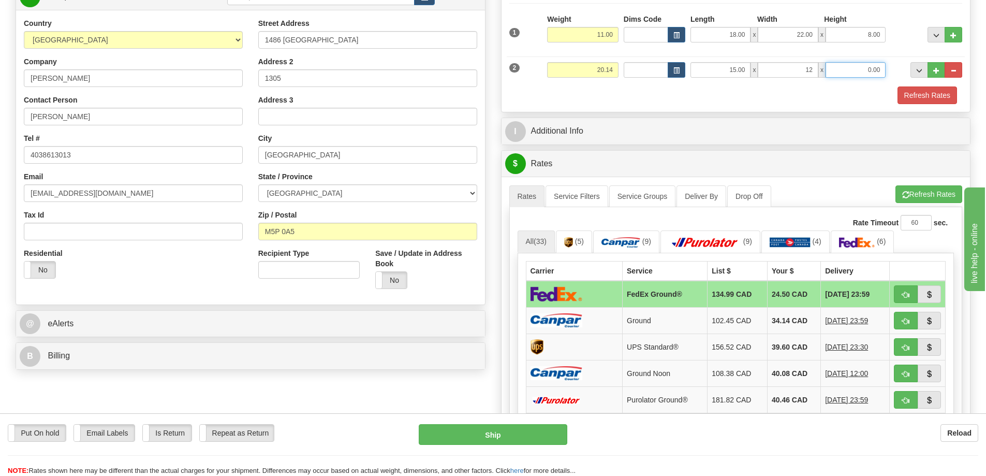
type input "12.00"
type input "9.00"
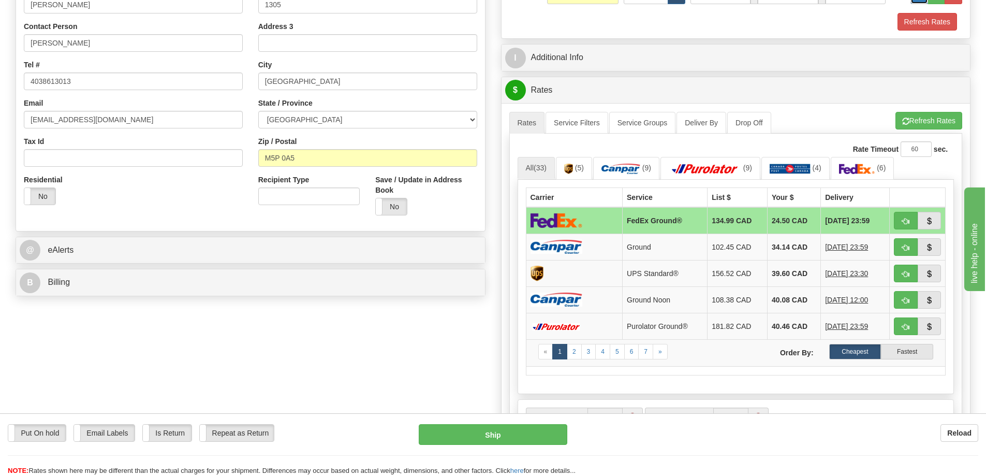
scroll to position [207, 0]
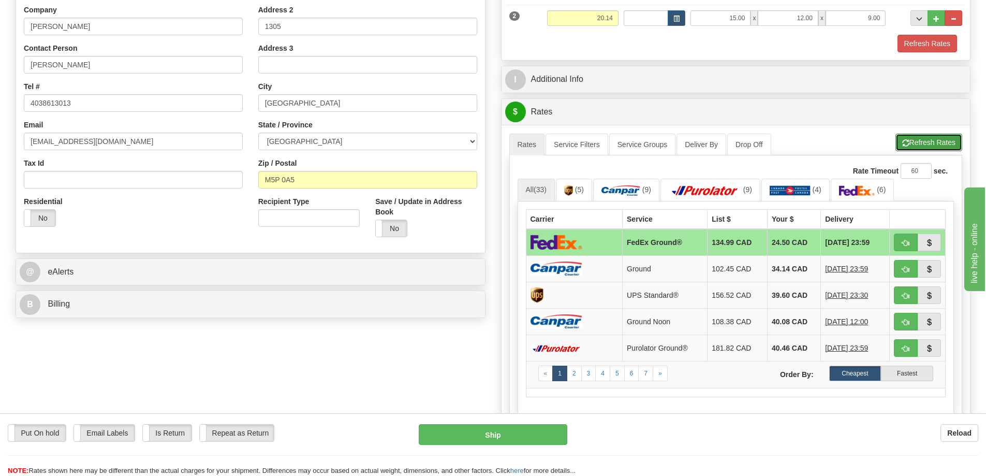
click at [924, 141] on button "Refresh Rates" at bounding box center [929, 143] width 67 height 18
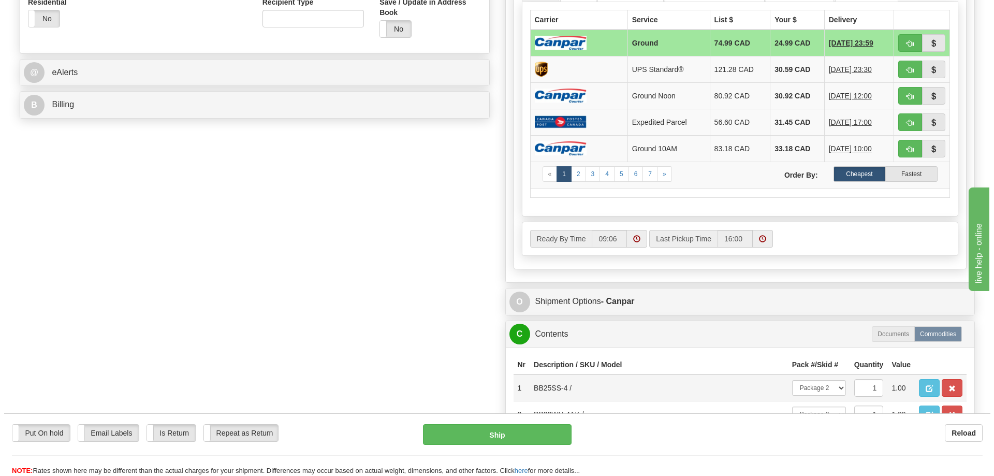
scroll to position [414, 0]
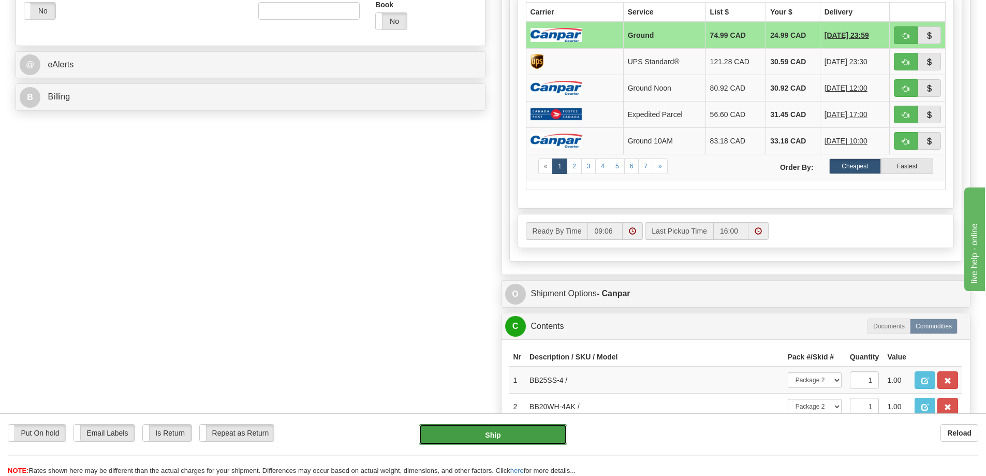
click at [544, 429] on button "Ship" at bounding box center [493, 434] width 149 height 21
type input "1"
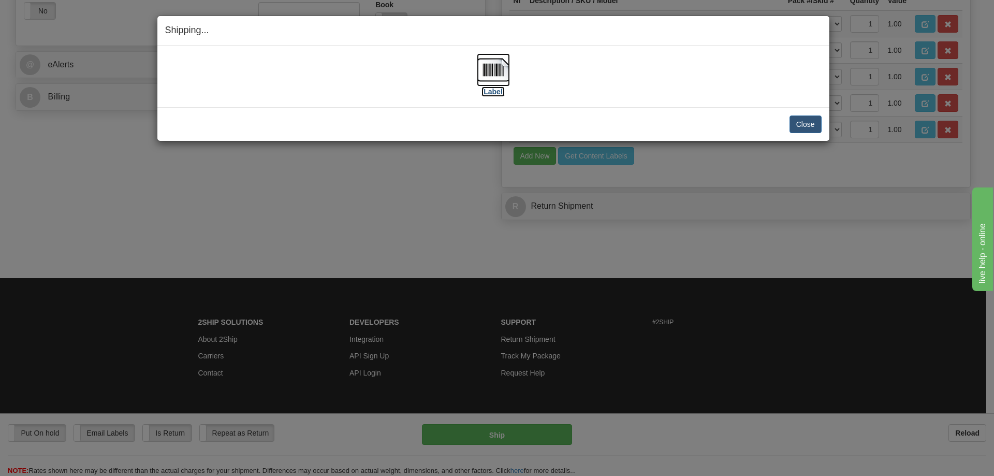
click at [502, 69] on img at bounding box center [493, 69] width 33 height 33
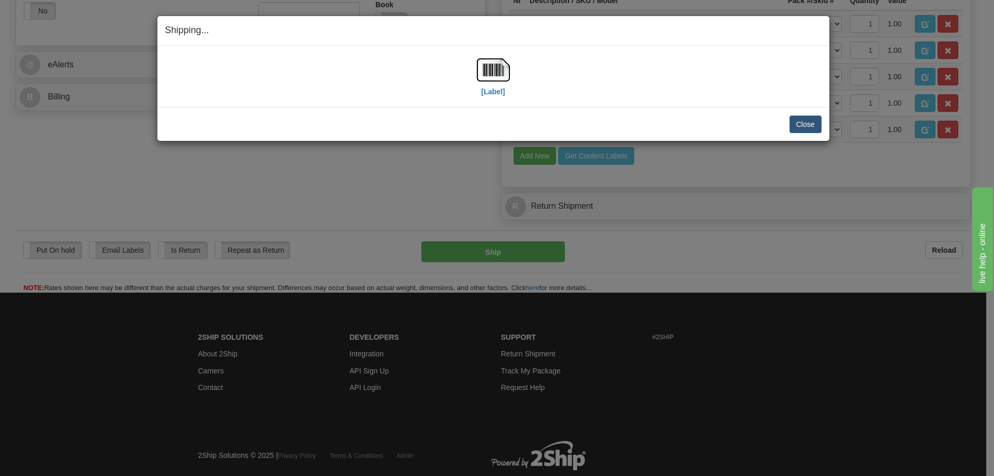
click at [569, 91] on div "[Label]" at bounding box center [493, 76] width 657 height 46
click at [800, 124] on button "Close" at bounding box center [806, 124] width 32 height 18
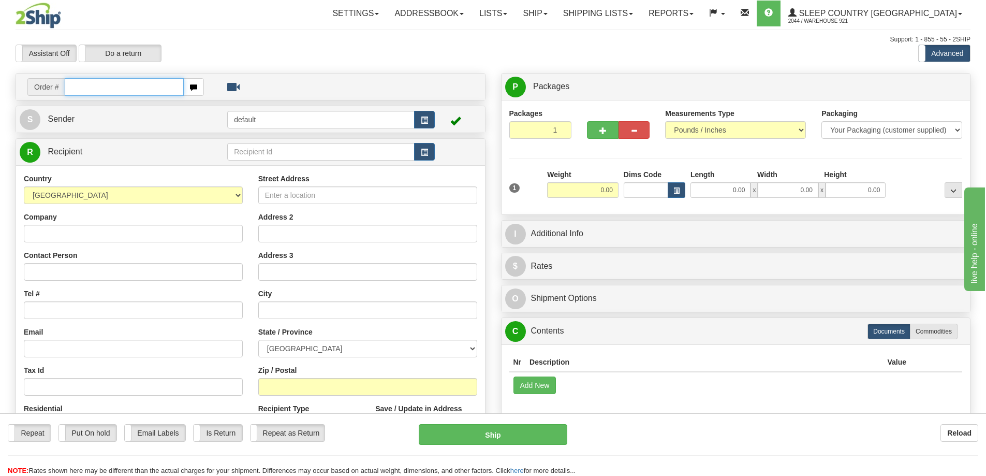
click at [141, 88] on input "text" at bounding box center [124, 87] width 119 height 18
paste input "9000I002208"
type input "9000I002208"
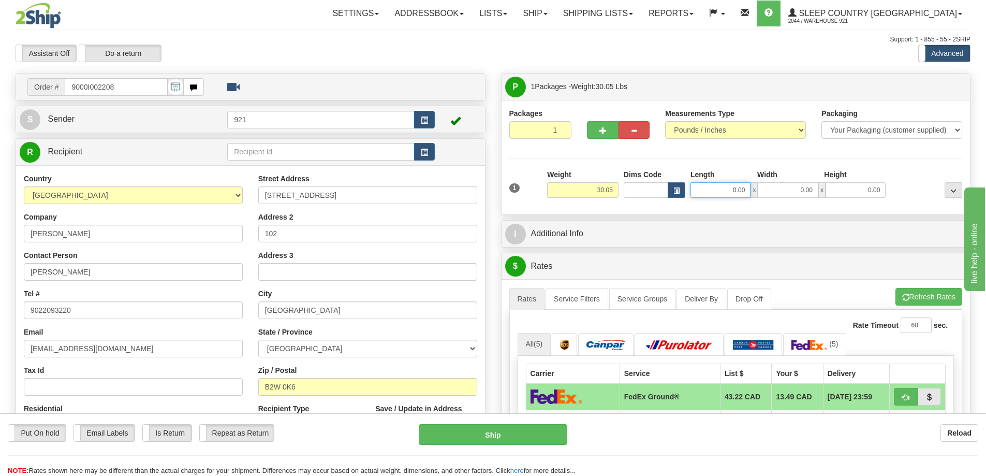
click at [716, 196] on input "0.00" at bounding box center [721, 190] width 60 height 16
type input "25.00"
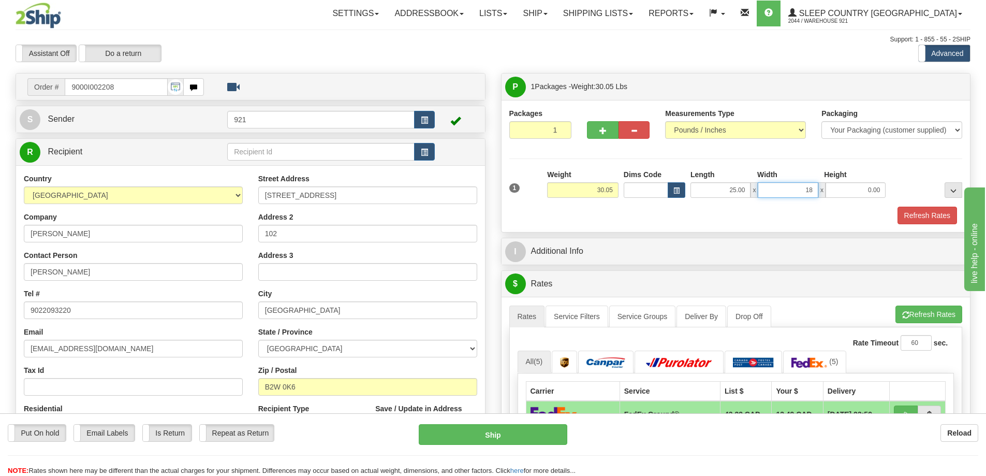
type input "1"
type input "16.00"
type input "8"
type input "17.00"
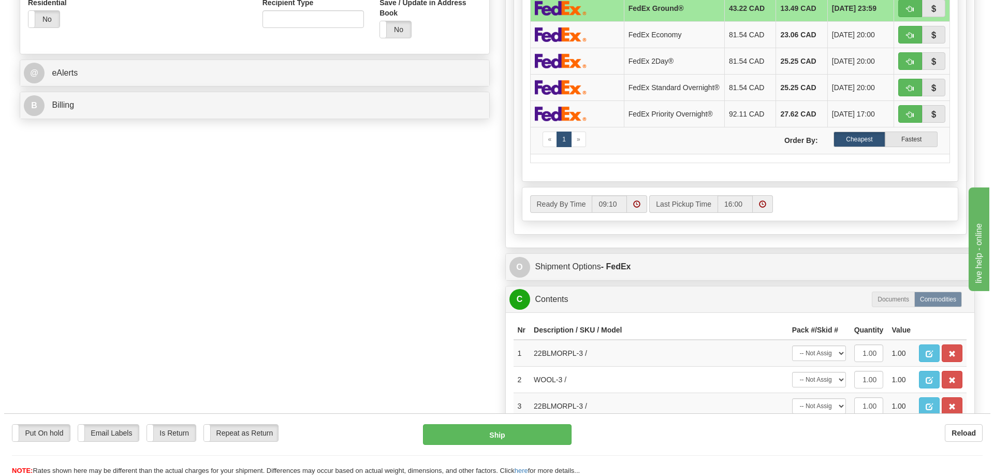
scroll to position [414, 0]
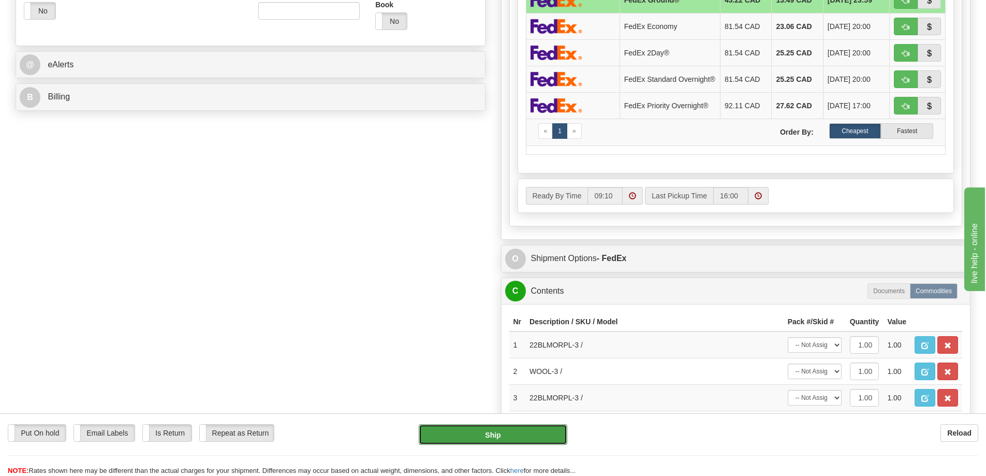
click at [520, 425] on button "Ship" at bounding box center [493, 434] width 149 height 21
type input "92"
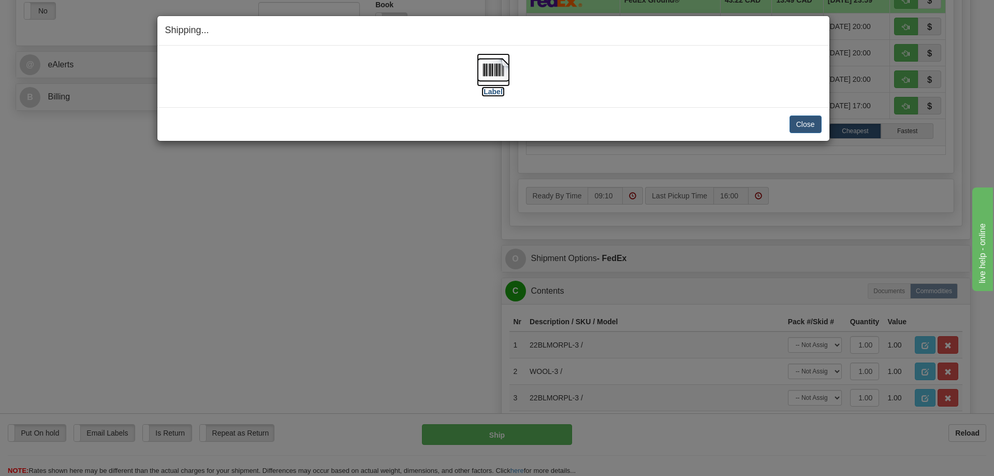
click at [492, 67] on img at bounding box center [493, 69] width 33 height 33
click at [727, 111] on div "Close Cancel Cancel Shipment and Quit Pickup Quit Pickup ONLY" at bounding box center [493, 124] width 672 height 34
click at [799, 122] on button "Close" at bounding box center [806, 124] width 32 height 18
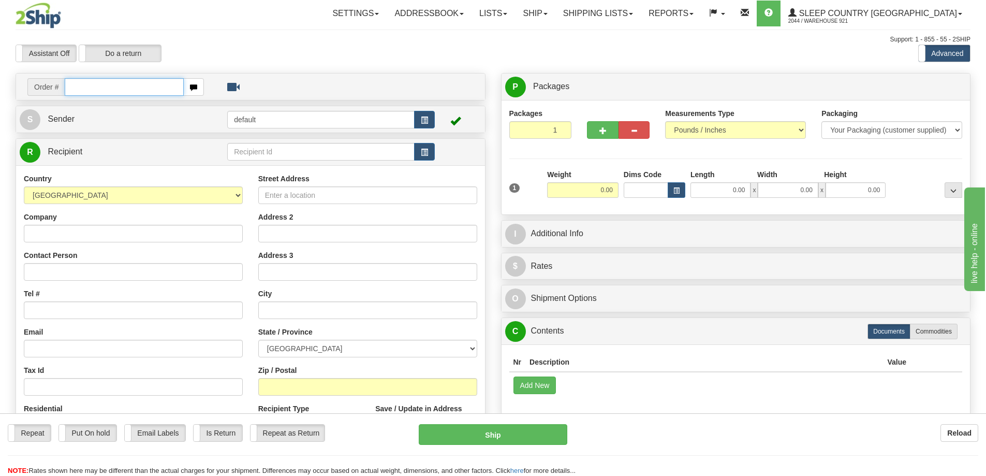
click at [124, 89] on input "text" at bounding box center [124, 87] width 119 height 18
paste input "9000I002671"
type input "9000I002671"
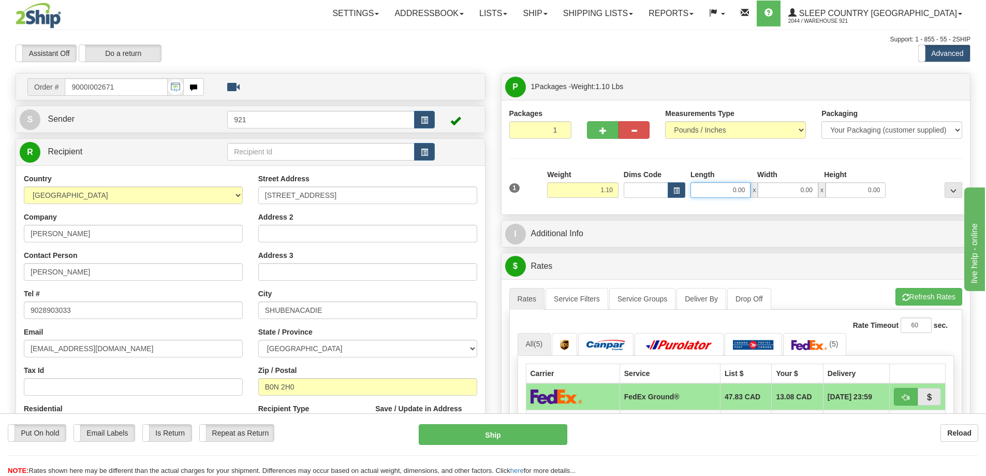
click at [706, 189] on input "0.00" at bounding box center [721, 190] width 60 height 16
type input "10.00"
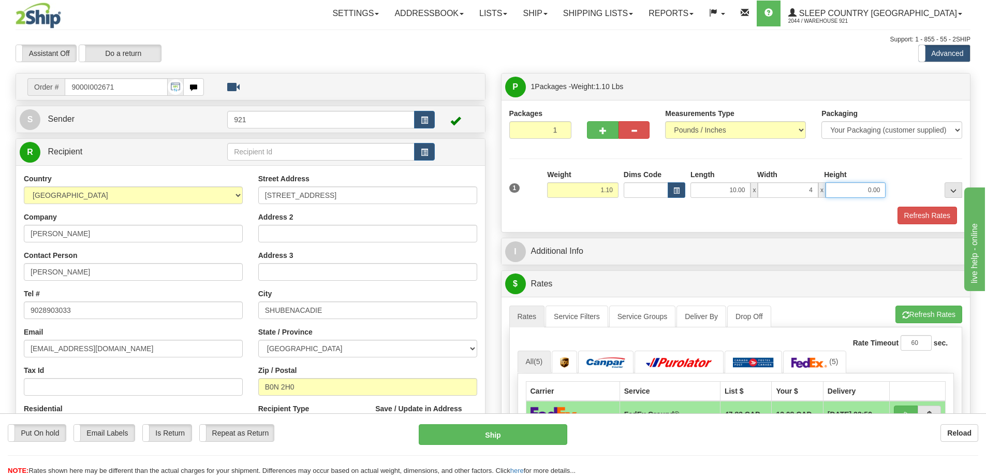
type input "4.00"
type input "7.00"
click at [902, 312] on span "button" at bounding box center [905, 315] width 7 height 7
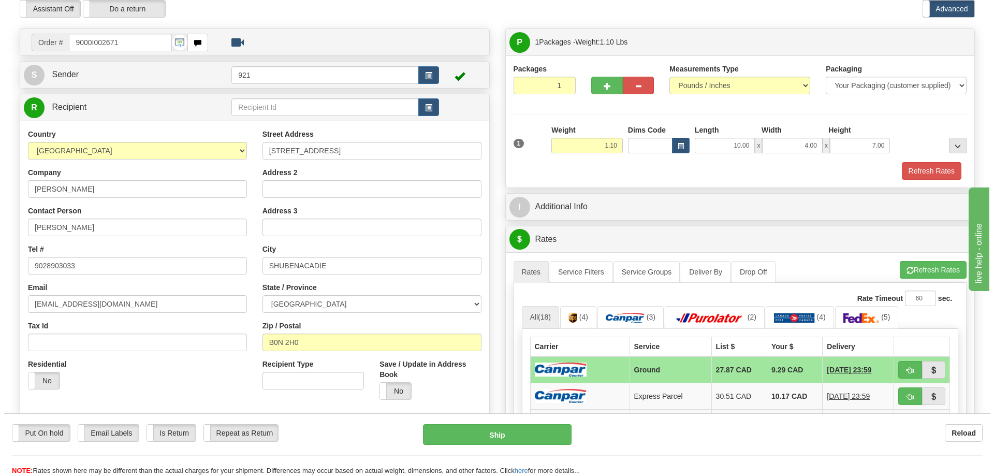
scroll to position [104, 0]
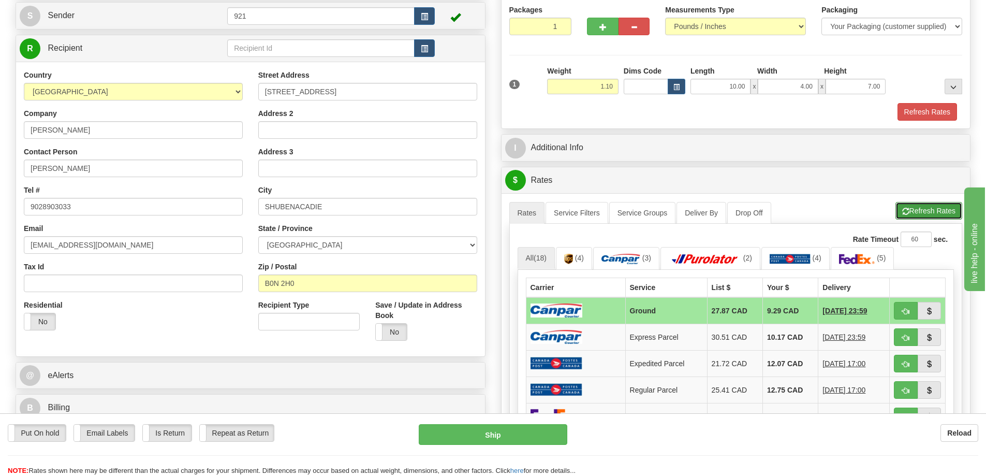
click at [916, 214] on button "Refresh Rates" at bounding box center [929, 211] width 67 height 18
click at [531, 431] on button "Ship" at bounding box center [493, 434] width 149 height 21
type input "1"
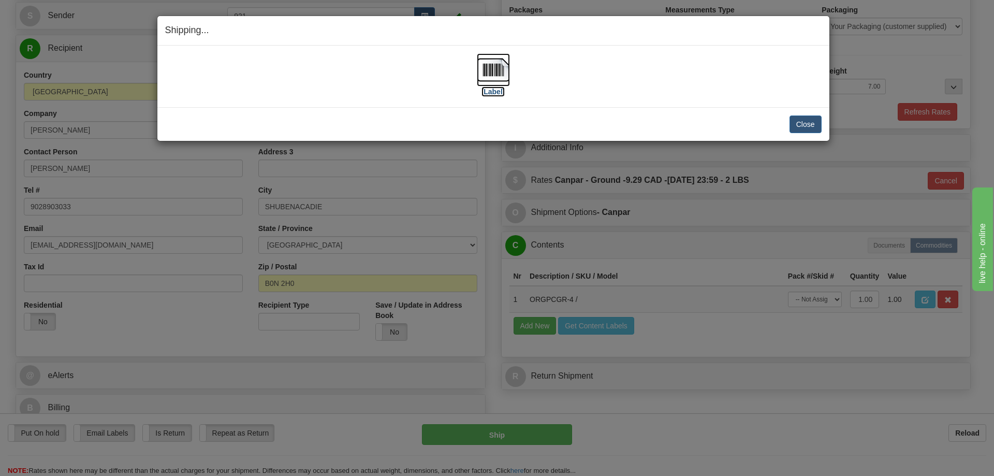
click at [495, 69] on img at bounding box center [493, 69] width 33 height 33
click at [794, 126] on button "Close" at bounding box center [806, 124] width 32 height 18
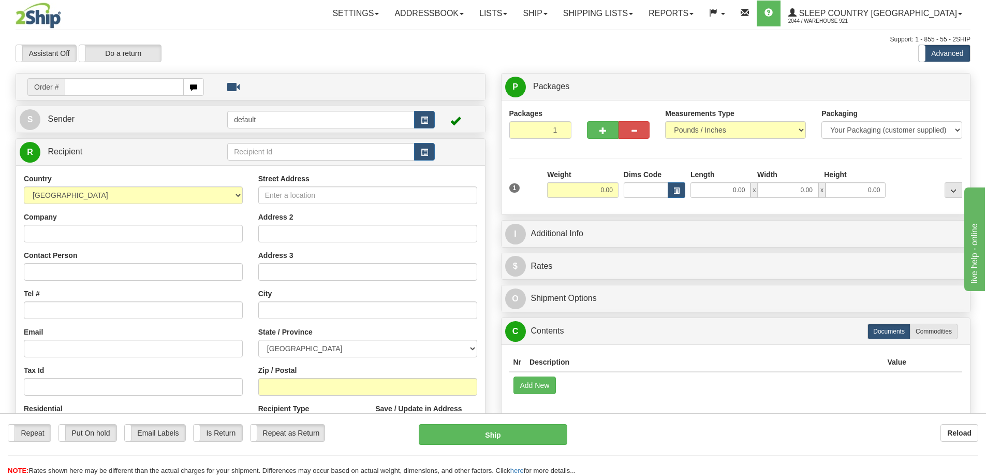
click at [111, 89] on input "text" at bounding box center [124, 87] width 119 height 18
click at [96, 90] on input "text" at bounding box center [124, 87] width 119 height 18
paste input "9000I004666"
type input "9000I004666"
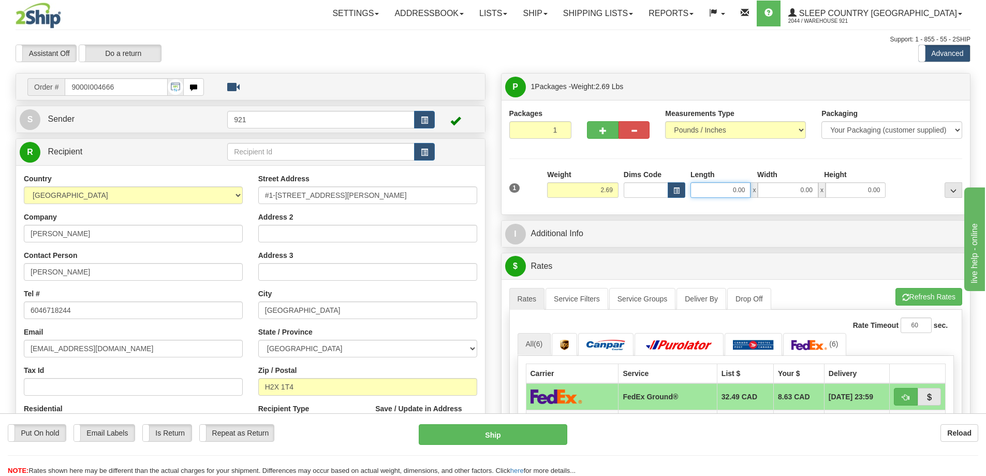
click at [720, 189] on input "0.00" at bounding box center [721, 190] width 60 height 16
type input "16.00"
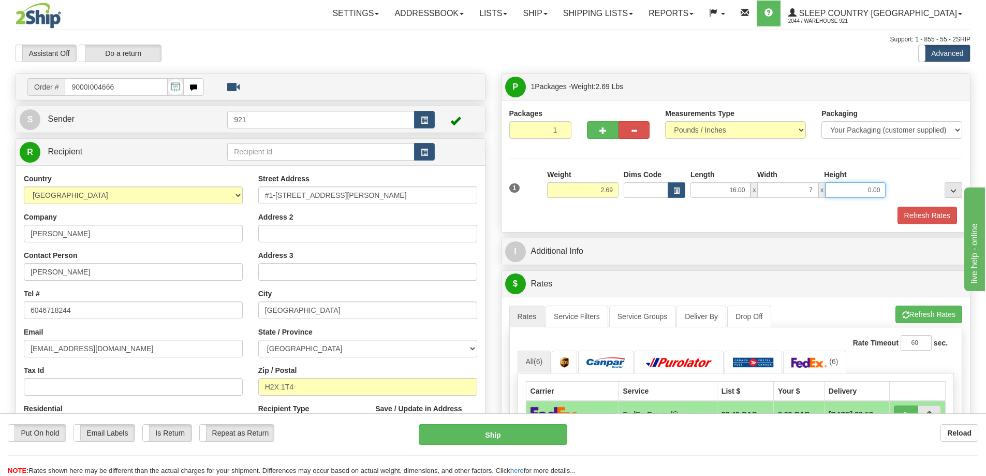
type input "7.00"
type input "25.00"
click at [930, 314] on button "Refresh Rates" at bounding box center [929, 314] width 67 height 18
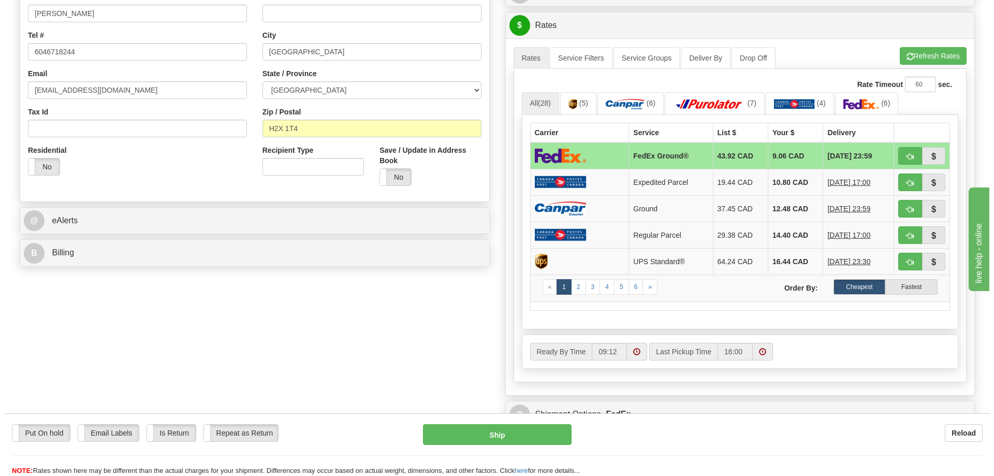
scroll to position [259, 0]
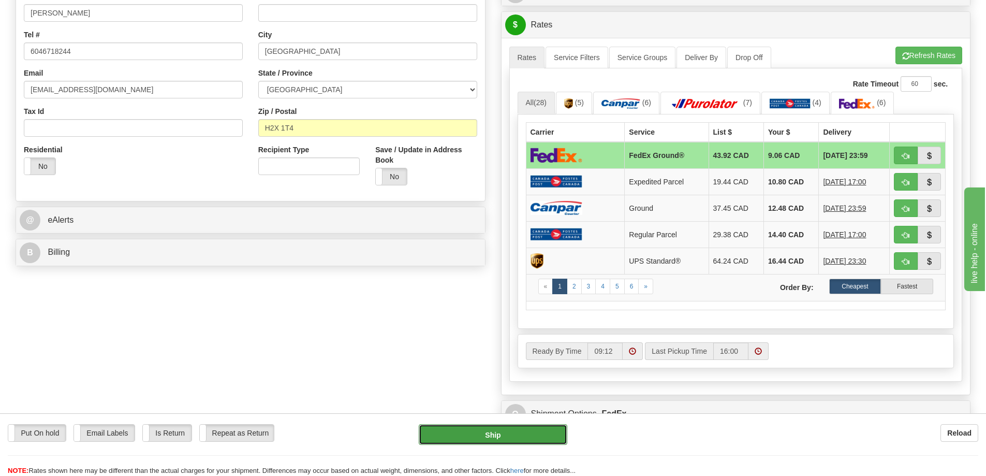
click at [515, 432] on button "Ship" at bounding box center [493, 434] width 149 height 21
type input "92"
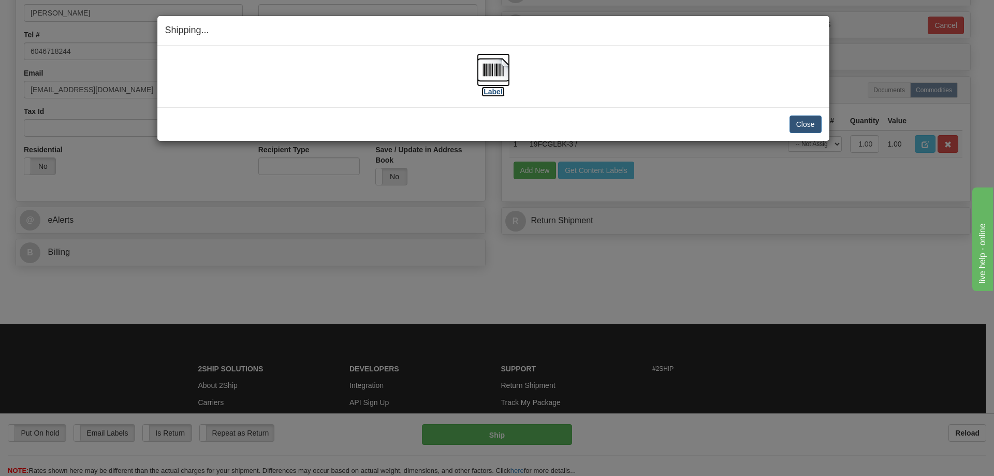
click at [484, 76] on img at bounding box center [493, 69] width 33 height 33
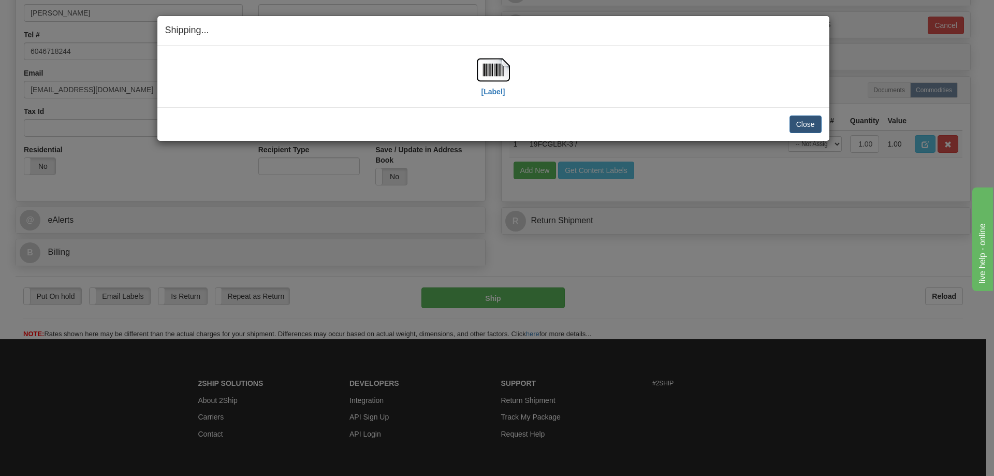
click at [698, 110] on div "Close Cancel Cancel Shipment and Quit Pickup Quit Pickup ONLY" at bounding box center [493, 124] width 672 height 34
click at [807, 119] on button "Close" at bounding box center [806, 124] width 32 height 18
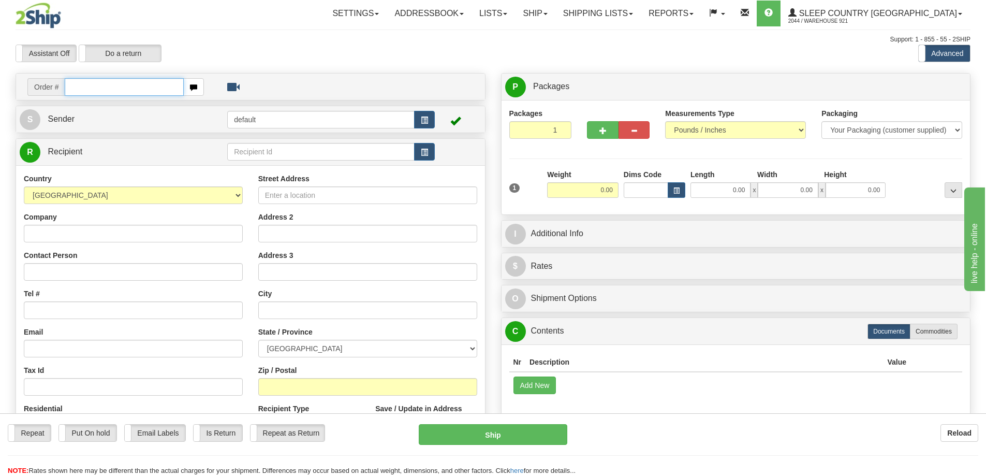
click at [90, 87] on input "text" at bounding box center [124, 87] width 119 height 18
paste input "9000I005886"
type input "9000I005886"
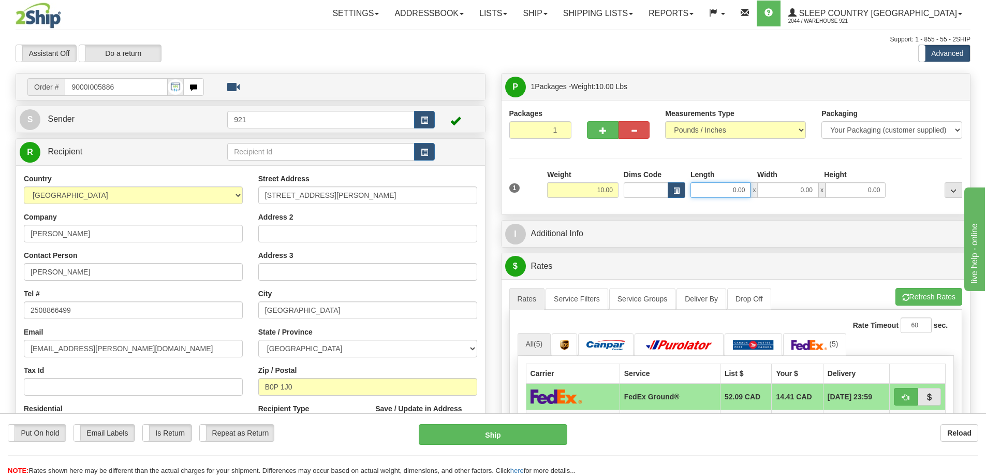
click at [722, 189] on input "0.00" at bounding box center [721, 190] width 60 height 16
type input "8.00"
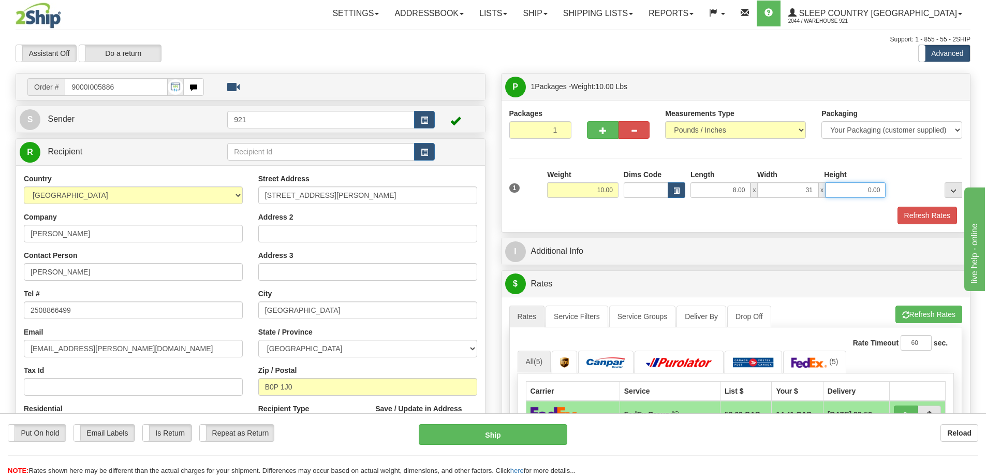
type input "31.00"
type input "40.00"
click at [933, 314] on button "Refresh Rates" at bounding box center [929, 314] width 67 height 18
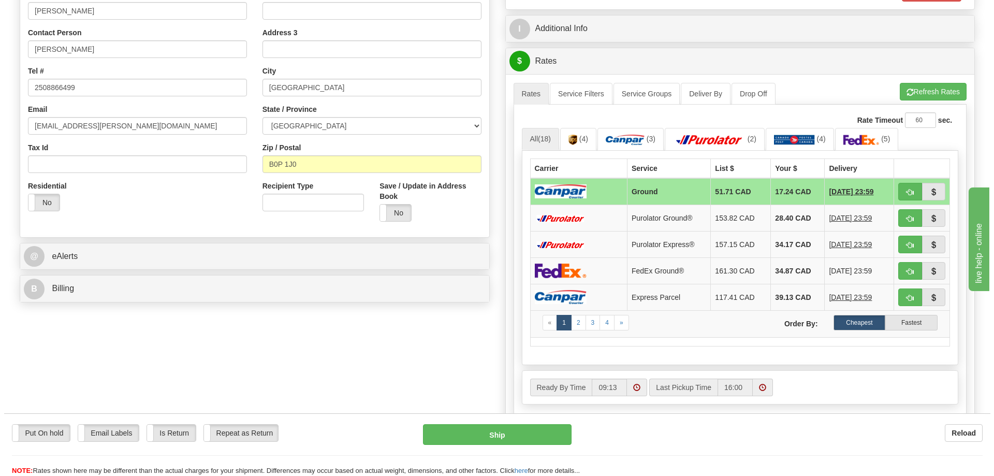
scroll to position [207, 0]
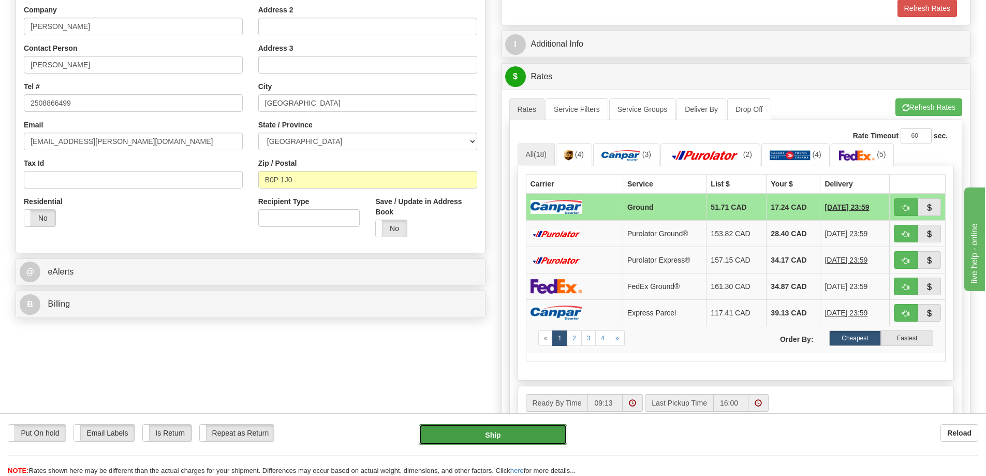
click at [527, 436] on button "Ship" at bounding box center [493, 434] width 149 height 21
type input "1"
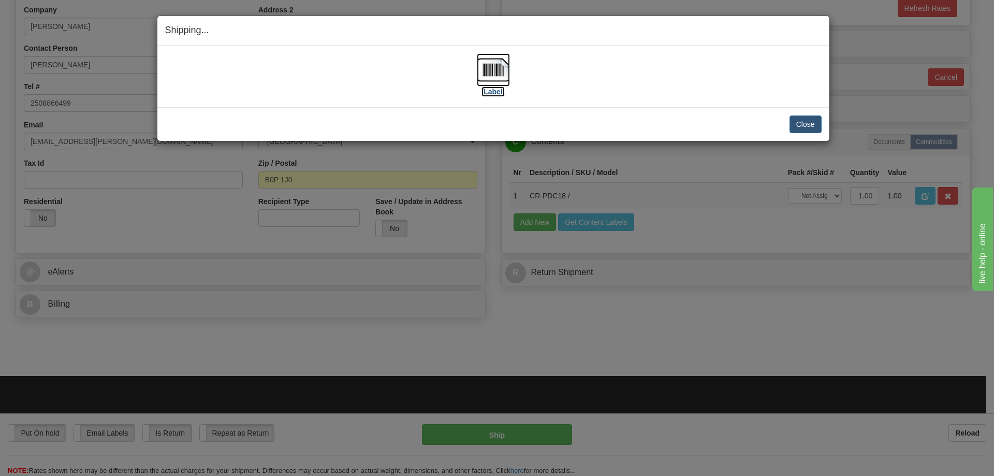
click at [493, 74] on img at bounding box center [493, 69] width 33 height 33
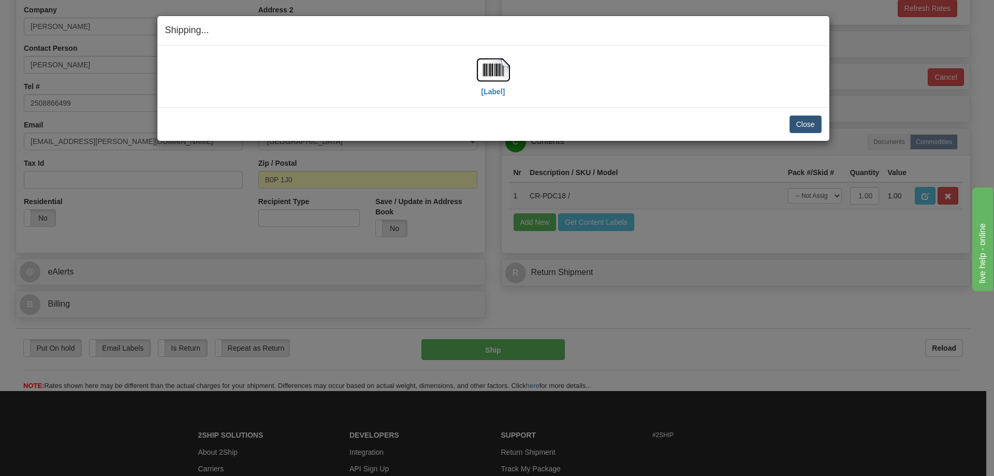
click at [651, 107] on div "[Label] IMPORTANT NOTICE Embassy / Consulate / Government Building / Hospital C…" at bounding box center [493, 77] width 672 height 62
click at [800, 120] on button "Close" at bounding box center [806, 124] width 32 height 18
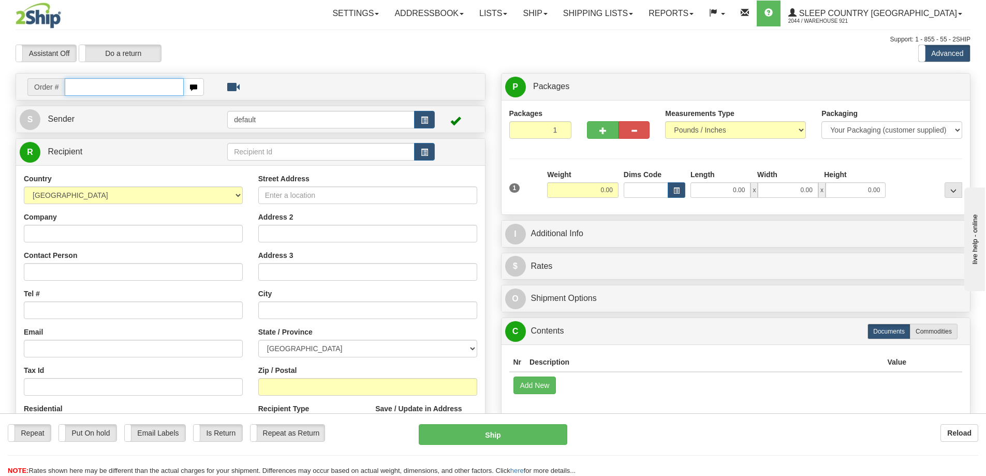
click at [149, 81] on input "text" at bounding box center [124, 87] width 119 height 18
paste input "9000I006724"
type input "9000I006724"
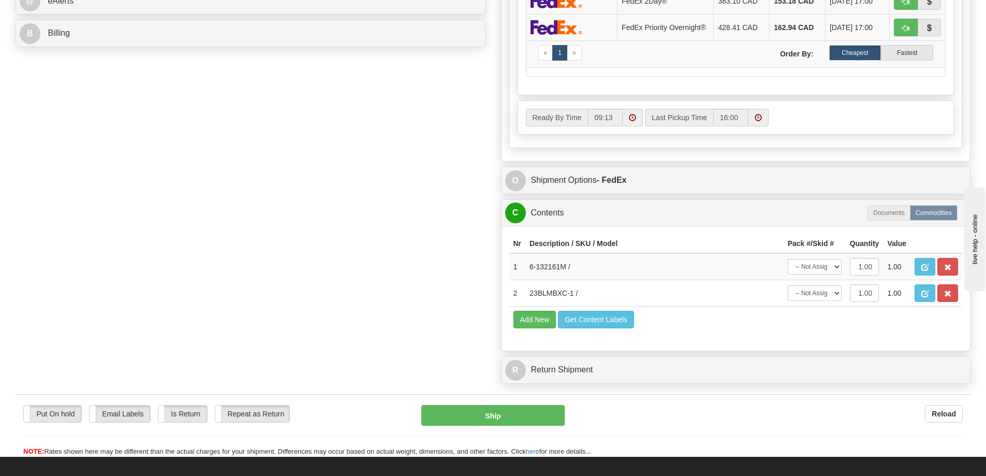
scroll to position [518, 0]
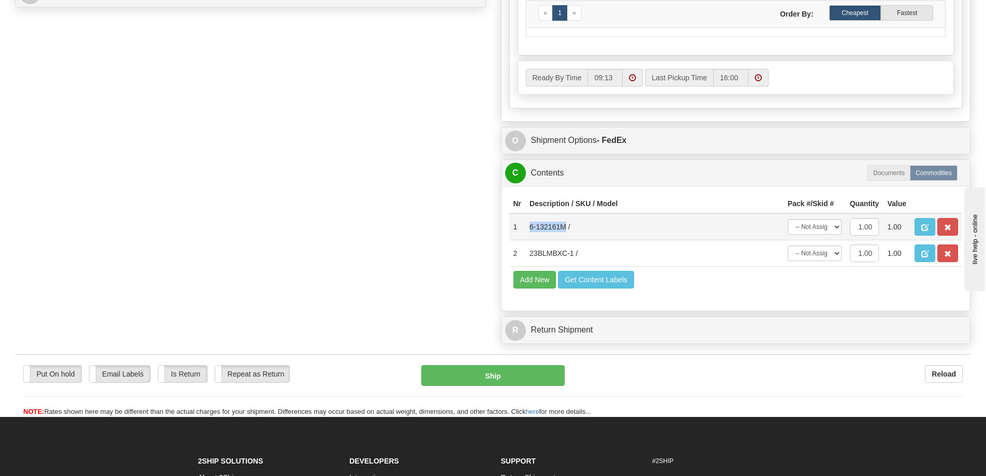
drag, startPoint x: 565, startPoint y: 231, endPoint x: 531, endPoint y: 231, distance: 34.7
click at [531, 231] on td "6-132161M /" at bounding box center [655, 226] width 258 height 27
copy td "6-132161M"
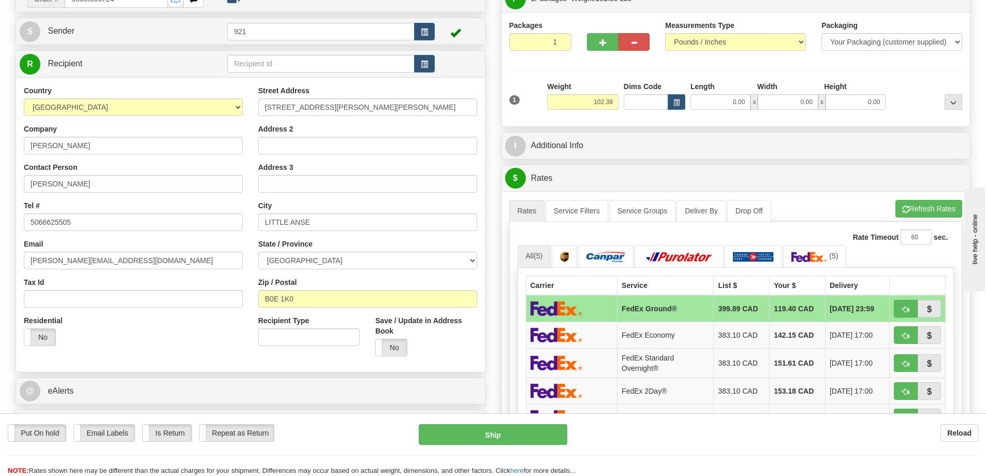
scroll to position [0, 0]
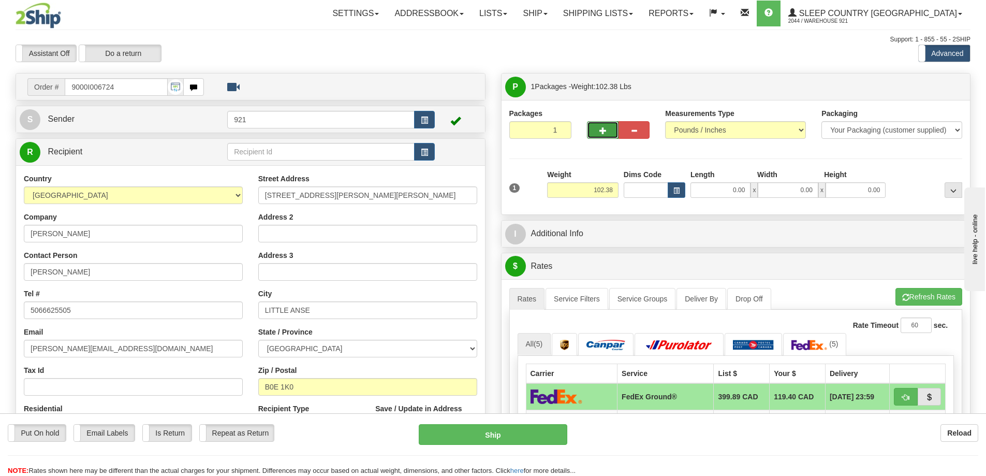
click at [609, 130] on button "button" at bounding box center [602, 130] width 31 height 18
type input "2"
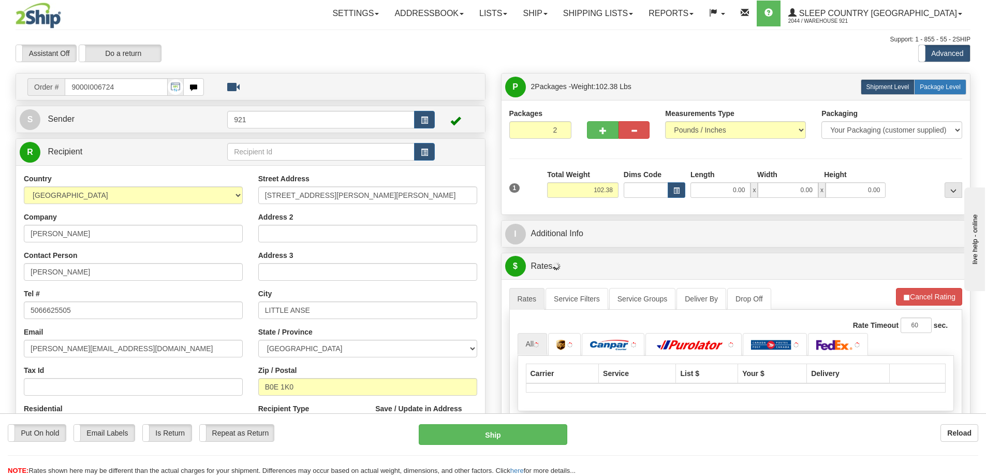
click at [949, 82] on label "Package Level Pack.." at bounding box center [940, 87] width 52 height 16
radio input "true"
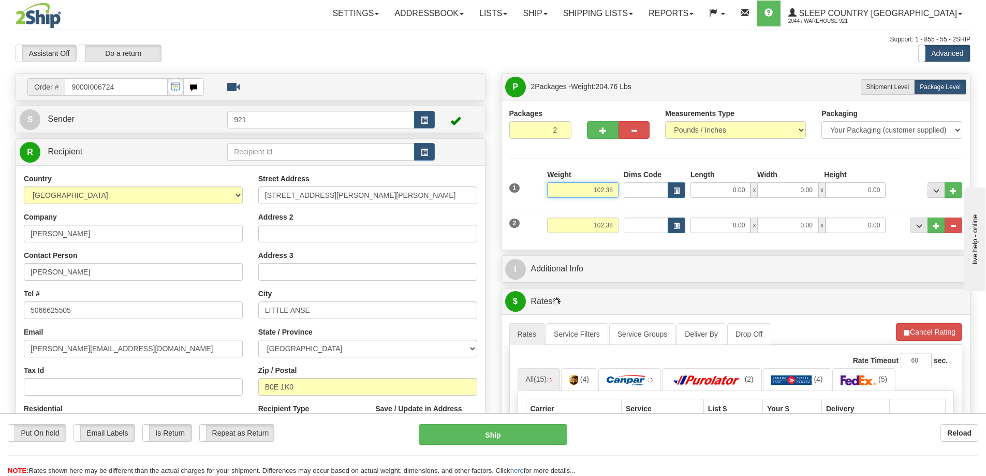
drag, startPoint x: 586, startPoint y: 190, endPoint x: 796, endPoint y: 197, distance: 209.8
click at [791, 196] on div "1 Weight 102.38 Dims Code x" at bounding box center [736, 187] width 459 height 37
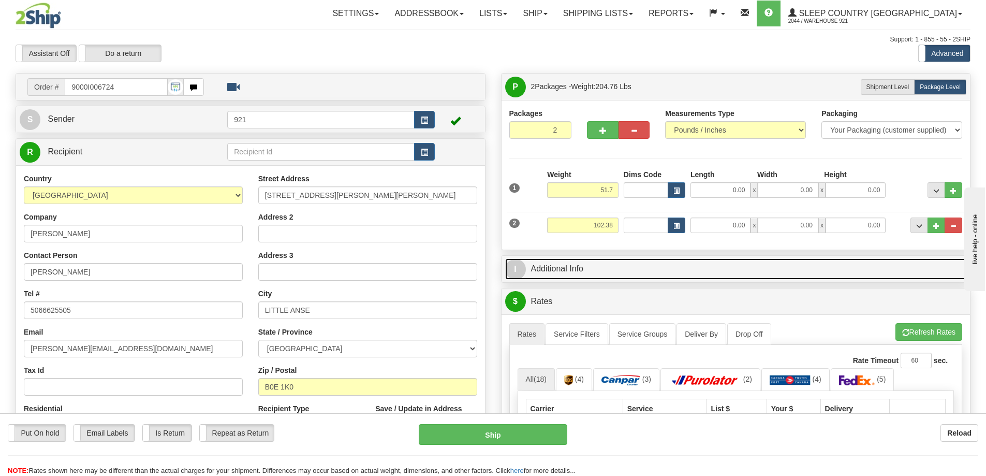
type input "51.70"
click at [687, 260] on link "I Additional Info" at bounding box center [736, 268] width 462 height 21
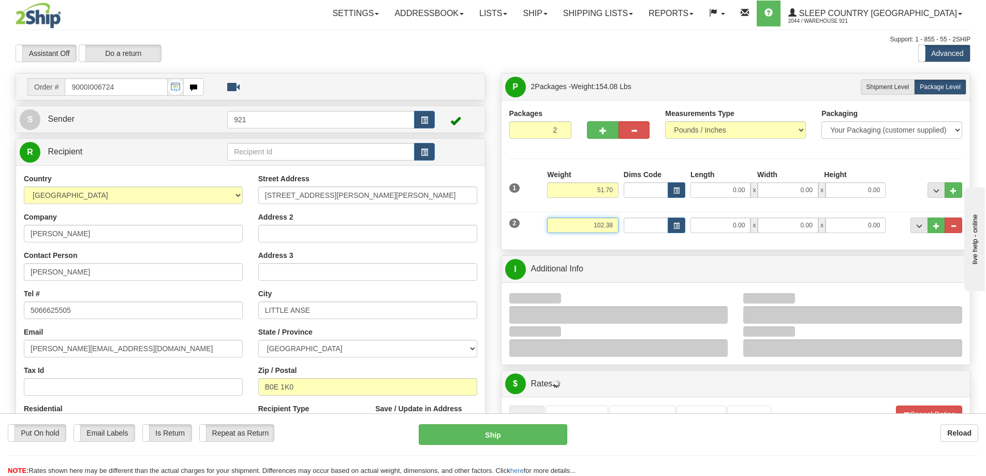
drag, startPoint x: 579, startPoint y: 224, endPoint x: 630, endPoint y: 222, distance: 51.3
click at [630, 222] on div "2 Weight 102.38 Dims Code Length Width 0.00" at bounding box center [736, 224] width 459 height 35
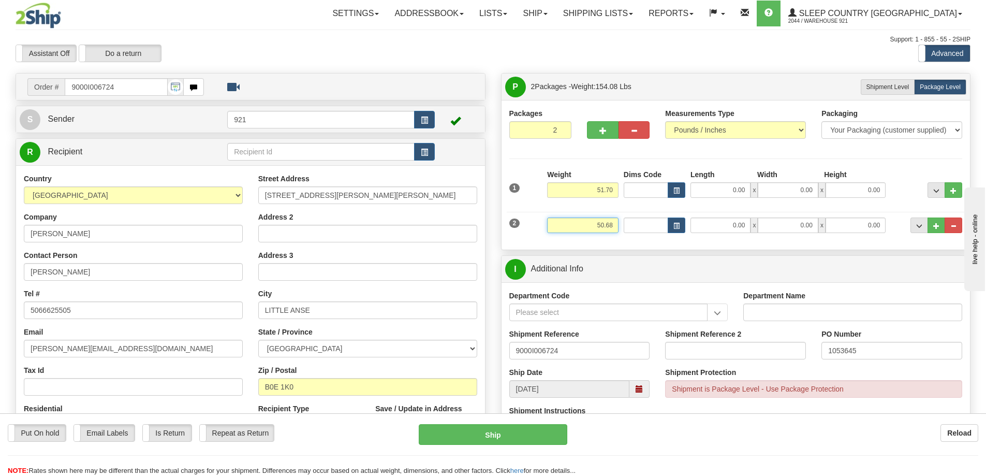
type input "50.68"
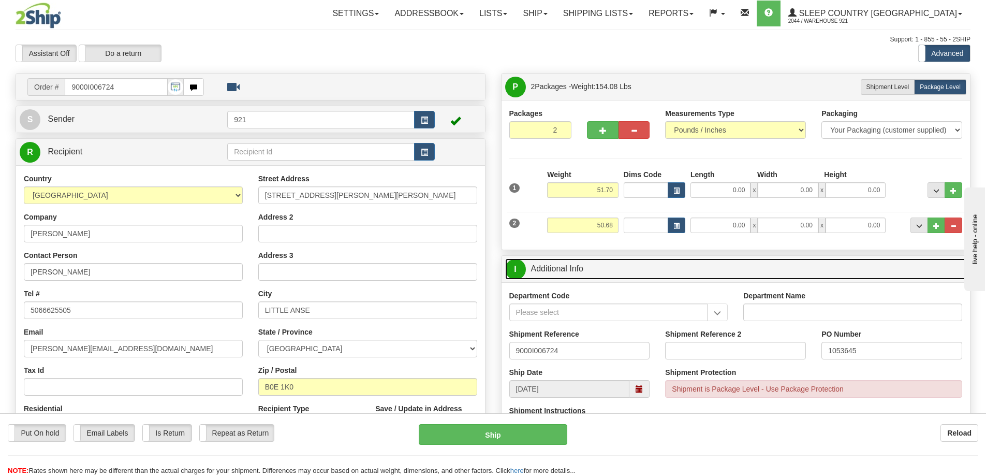
click at [559, 266] on link "I Additional Info" at bounding box center [736, 268] width 462 height 21
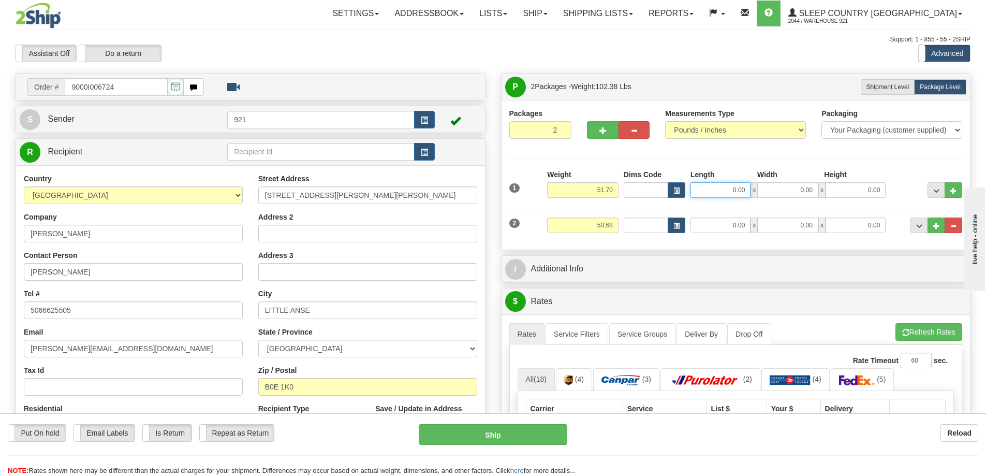
click at [709, 191] on input "0.00" at bounding box center [721, 190] width 60 height 16
type input "19.00"
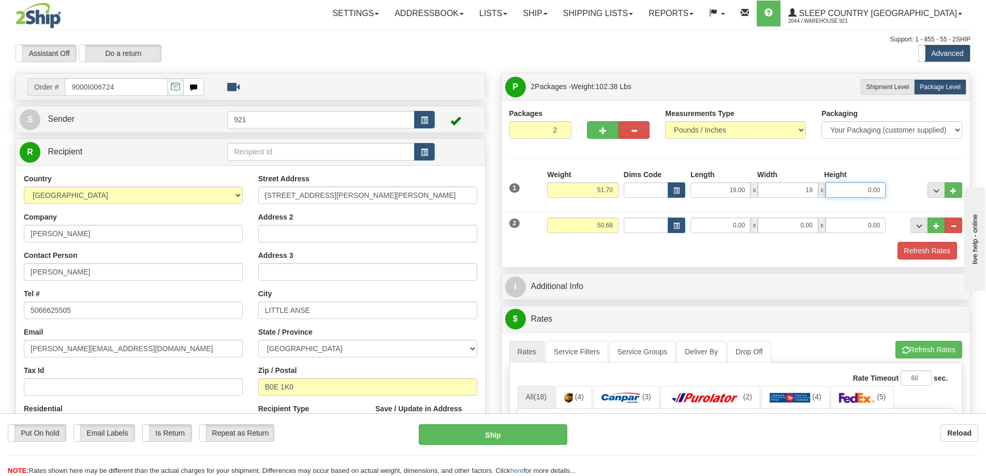
type input "19.00"
type input "40.00"
click at [721, 228] on input "0.00" at bounding box center [721, 225] width 60 height 16
type input "7.00"
type input "9.00"
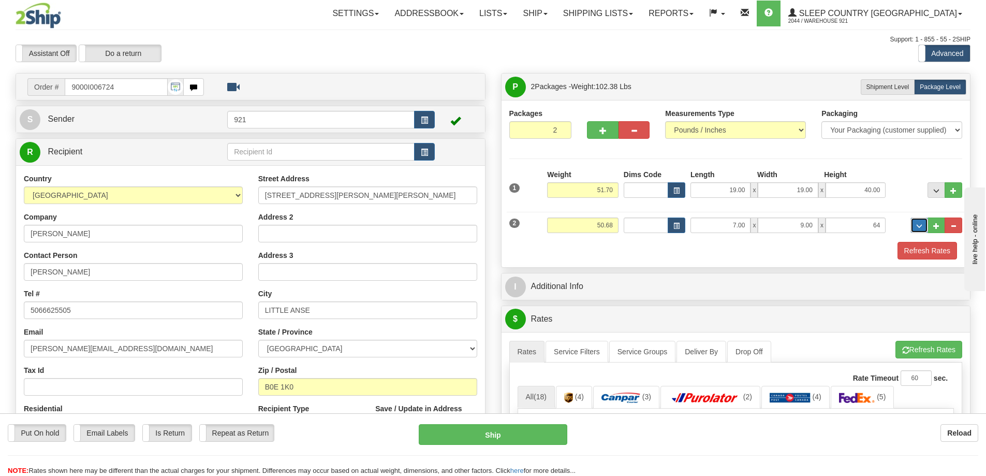
type input "64.00"
click at [909, 351] on button "Refresh Rates" at bounding box center [929, 350] width 67 height 18
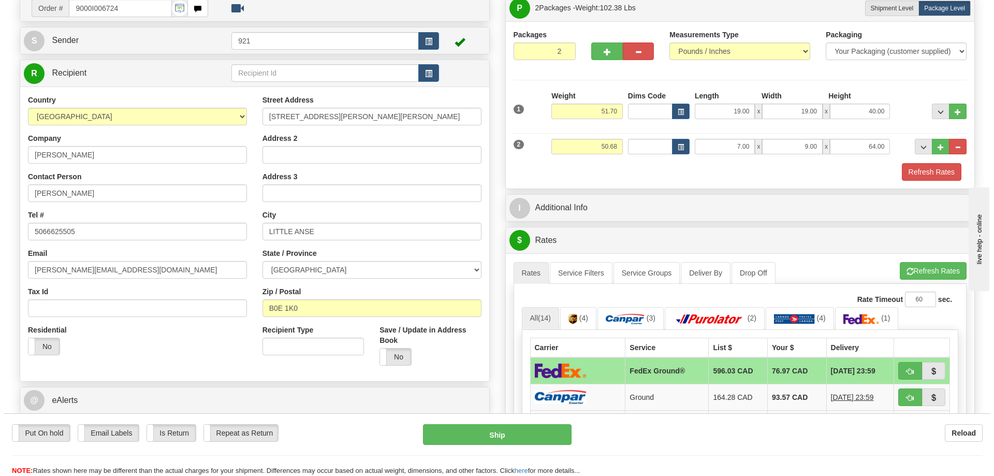
scroll to position [52, 0]
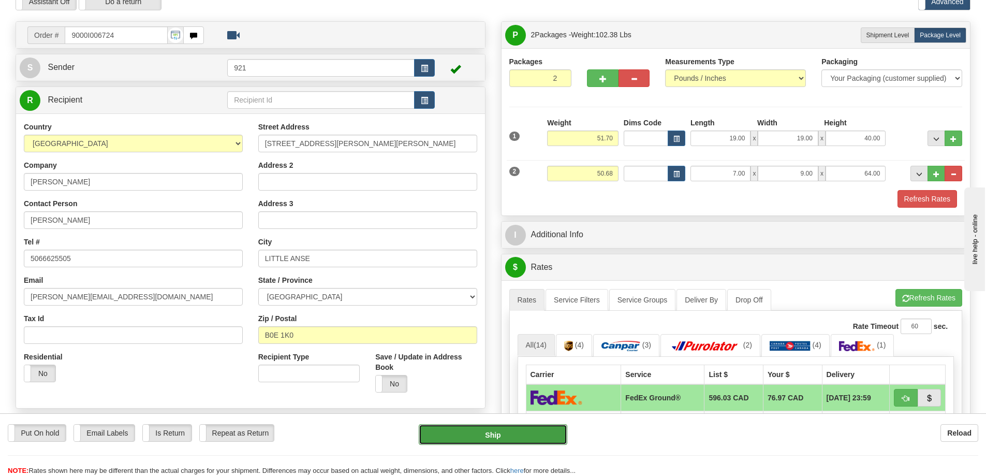
click at [542, 435] on button "Ship" at bounding box center [493, 434] width 149 height 21
type input "92"
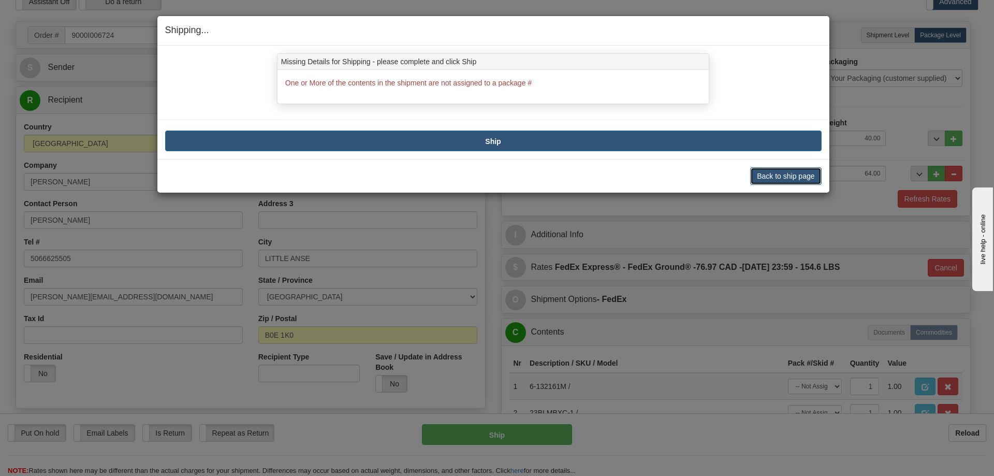
click at [786, 180] on button "Back to ship page" at bounding box center [785, 176] width 71 height 18
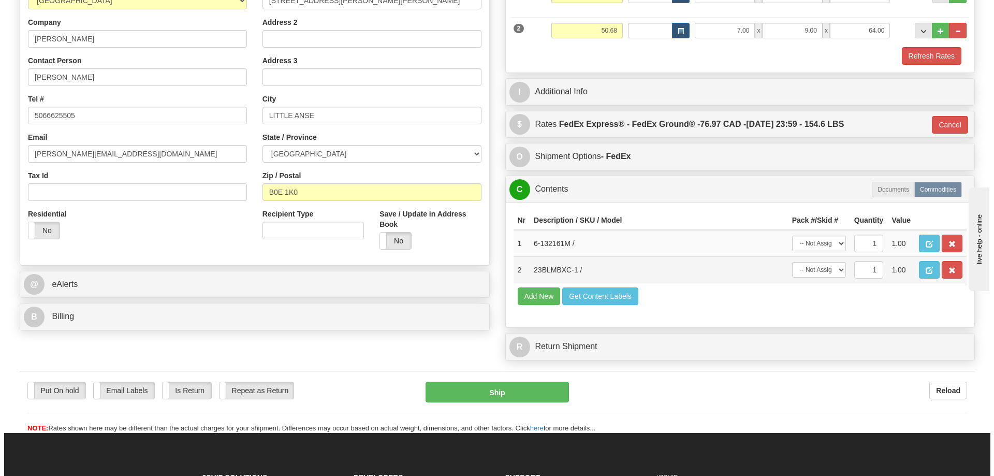
scroll to position [207, 0]
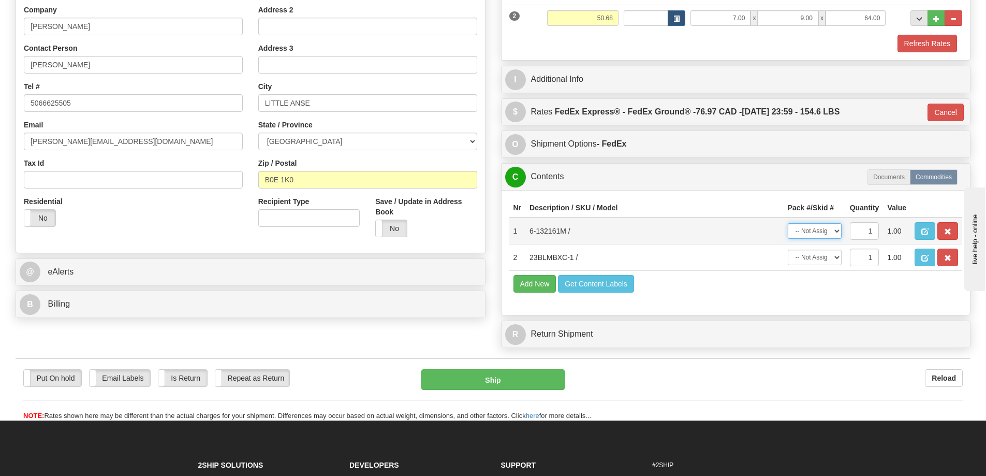
click at [798, 228] on select "-- Not Assigned -- Package 1 Package 2" at bounding box center [815, 231] width 54 height 16
select select "0"
click at [788, 223] on select "-- Not Assigned -- Package 1 Package 2" at bounding box center [815, 231] width 54 height 16
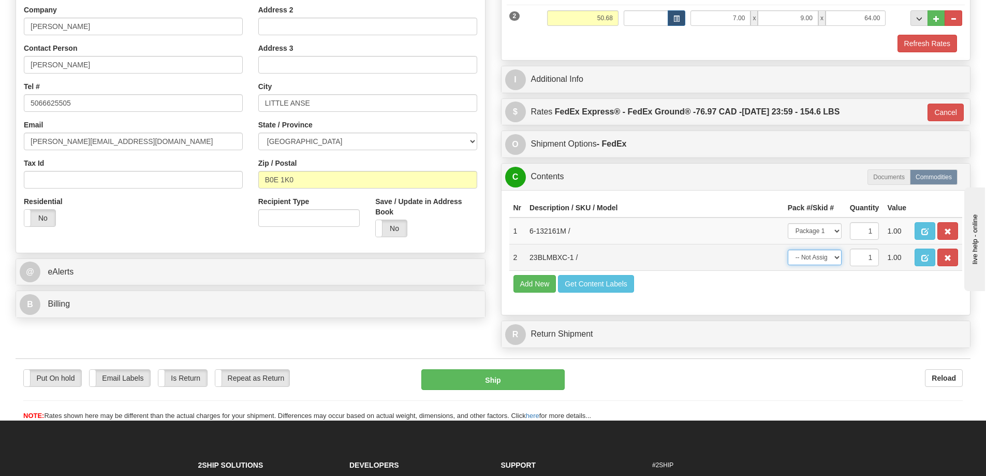
click at [812, 257] on select "-- Not Assigned -- Package 1 Package 2" at bounding box center [815, 258] width 54 height 16
select select "1"
click at [788, 250] on select "-- Not Assigned -- Package 1 Package 2" at bounding box center [815, 258] width 54 height 16
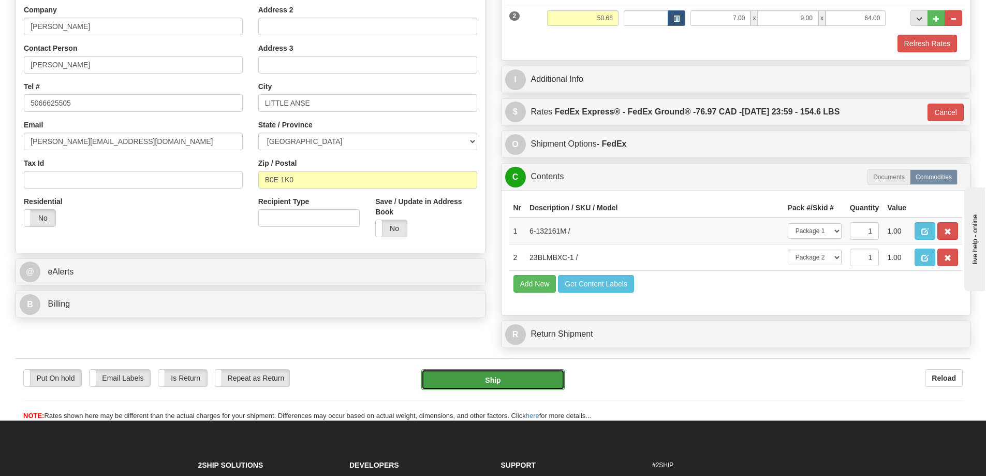
click at [551, 382] on button "Ship" at bounding box center [492, 379] width 143 height 21
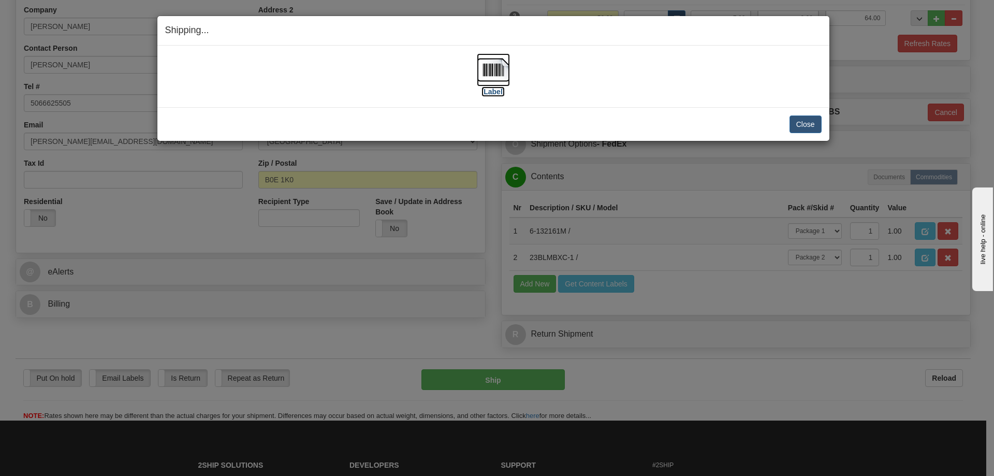
click at [488, 72] on img at bounding box center [493, 69] width 33 height 33
click at [416, 107] on div "Close Cancel Cancel Shipment and Quit Pickup Quit Pickup ONLY" at bounding box center [493, 124] width 672 height 34
click at [816, 125] on button "Close" at bounding box center [806, 124] width 32 height 18
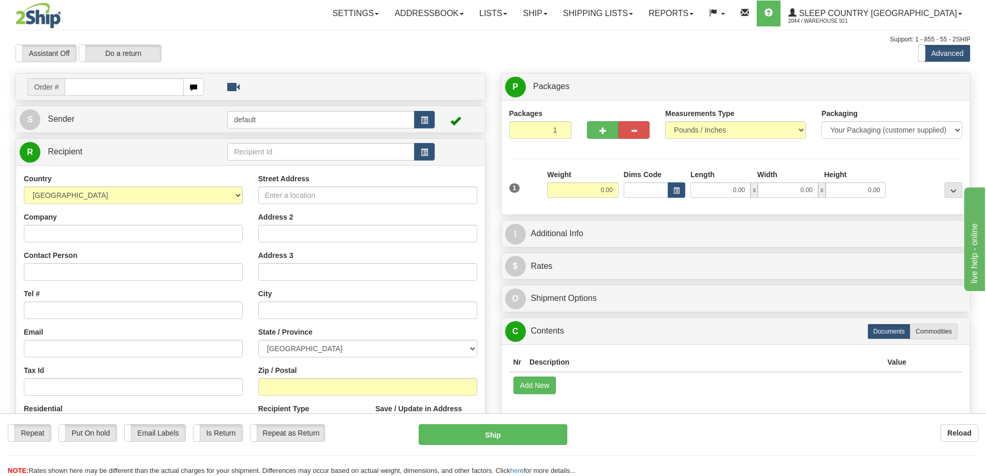
click at [94, 90] on input "text" at bounding box center [124, 87] width 119 height 18
type input "9007I006546"
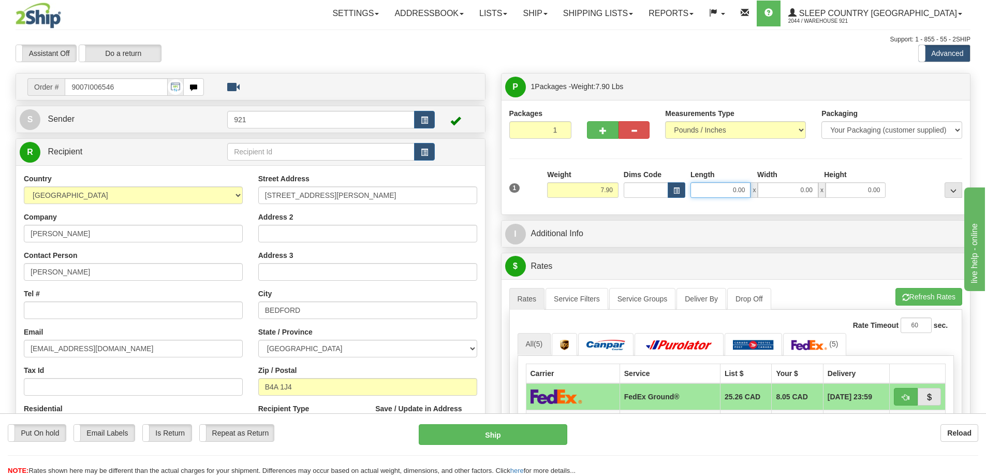
click at [722, 190] on input "0.00" at bounding box center [721, 190] width 60 height 16
type input "88.00"
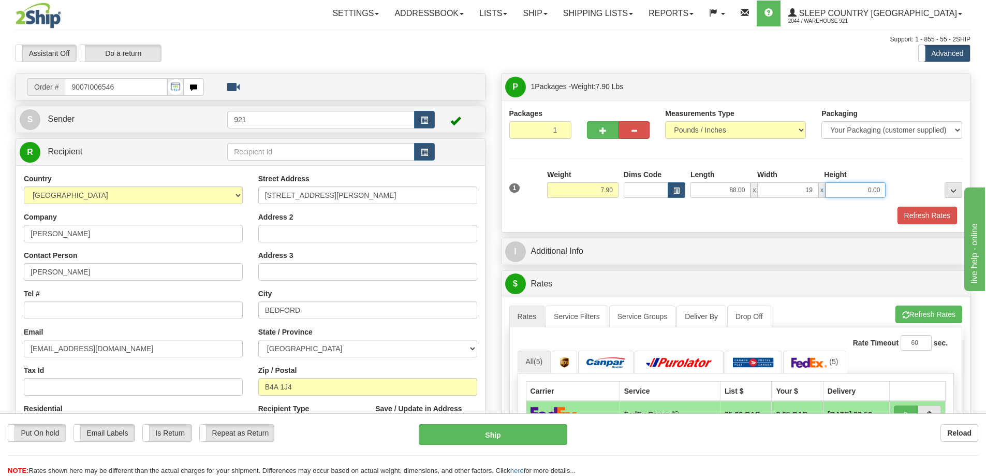
type input "19.00"
type input "9.00"
drag, startPoint x: 722, startPoint y: 189, endPoint x: 889, endPoint y: 185, distance: 167.8
click at [881, 183] on div "88.00 x 19.00 x 9.00" at bounding box center [788, 190] width 195 height 16
type input "22.00"
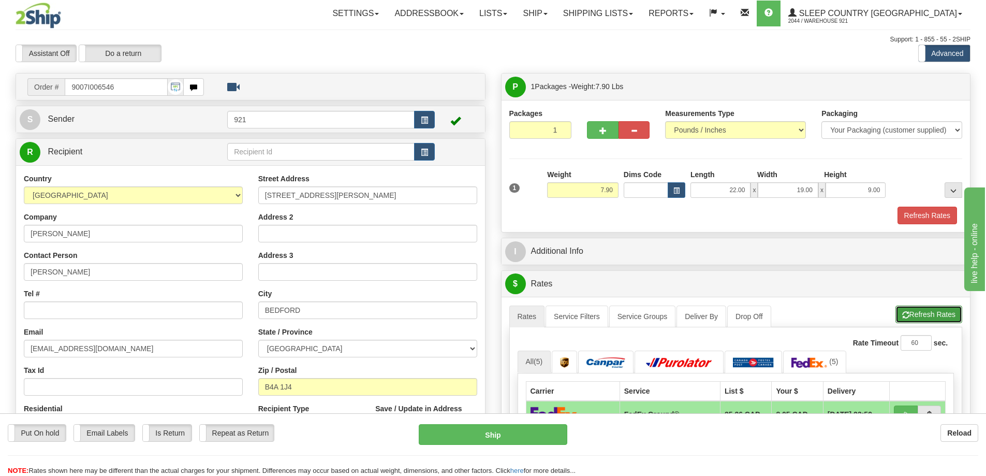
click at [917, 310] on button "Refresh Rates" at bounding box center [929, 314] width 67 height 18
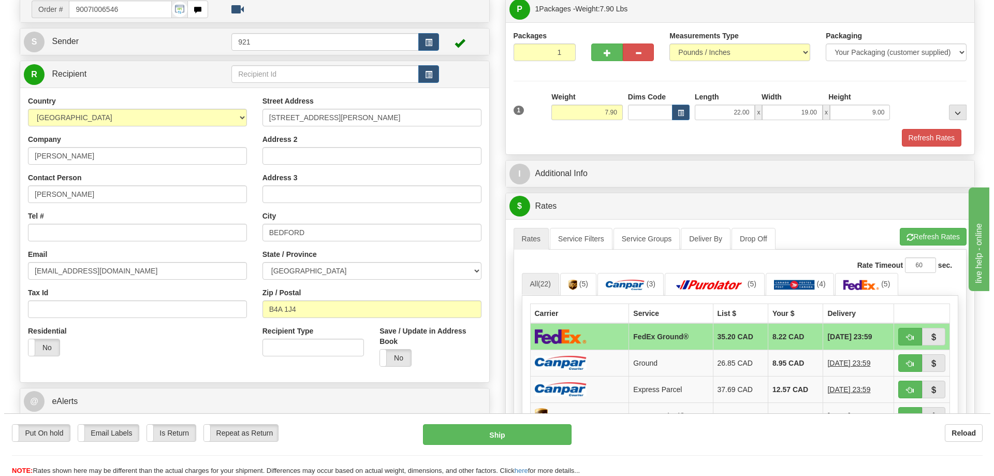
scroll to position [104, 0]
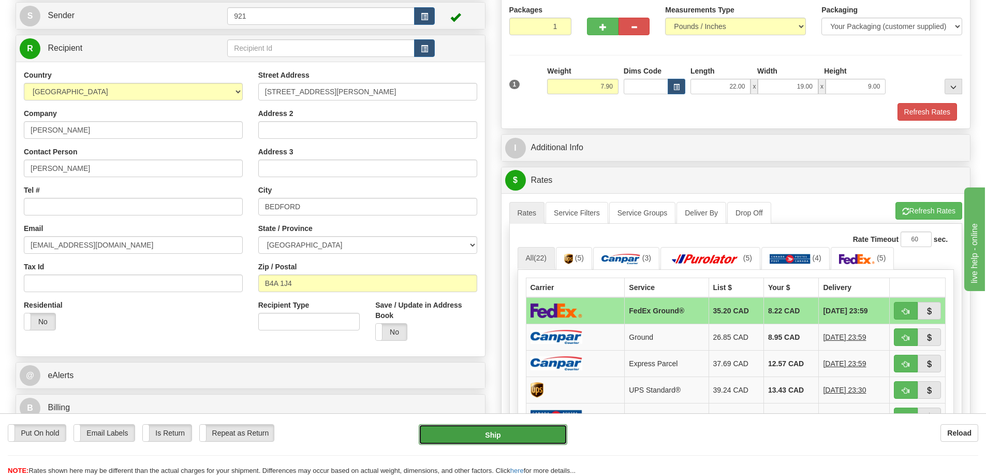
click at [504, 431] on button "Ship" at bounding box center [493, 434] width 149 height 21
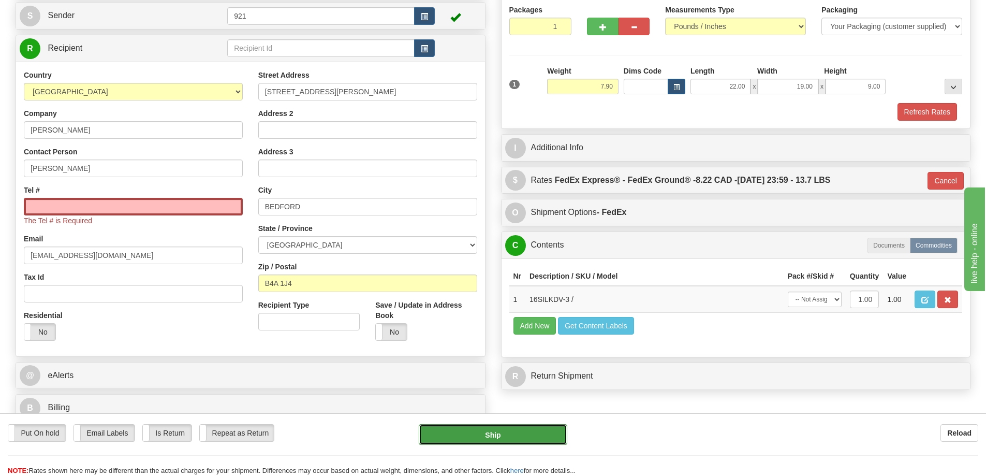
type input "92"
drag, startPoint x: 34, startPoint y: 205, endPoint x: 45, endPoint y: 208, distance: 11.8
click at [34, 205] on input "Tel #" at bounding box center [133, 207] width 219 height 18
paste input "[PHONE_NUMBER]"
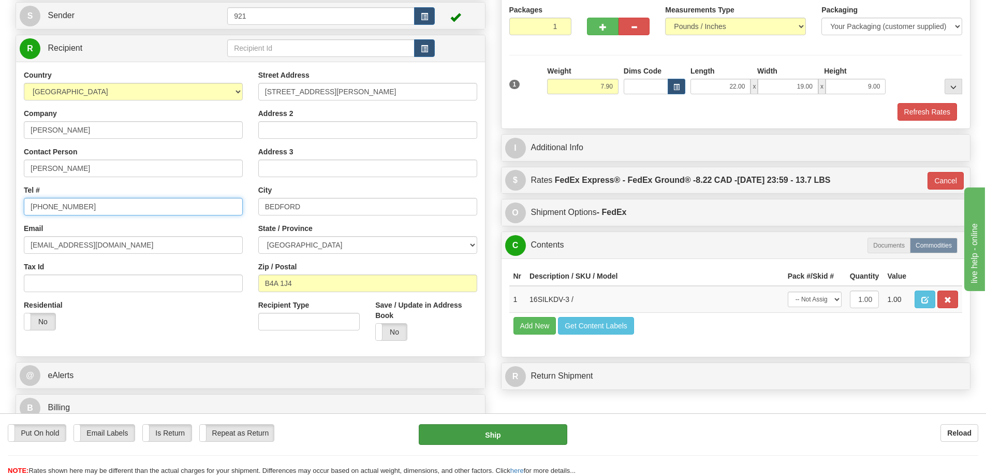
type input "[PHONE_NUMBER]"
click at [505, 438] on button "Ship" at bounding box center [493, 434] width 149 height 21
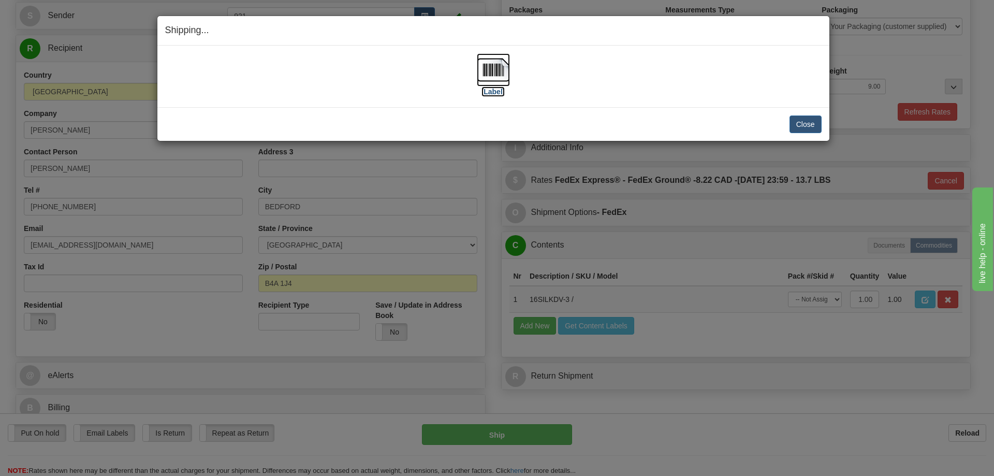
click at [487, 71] on img at bounding box center [493, 69] width 33 height 33
click at [798, 125] on button "Close" at bounding box center [806, 124] width 32 height 18
